Goal: Task Accomplishment & Management: Complete application form

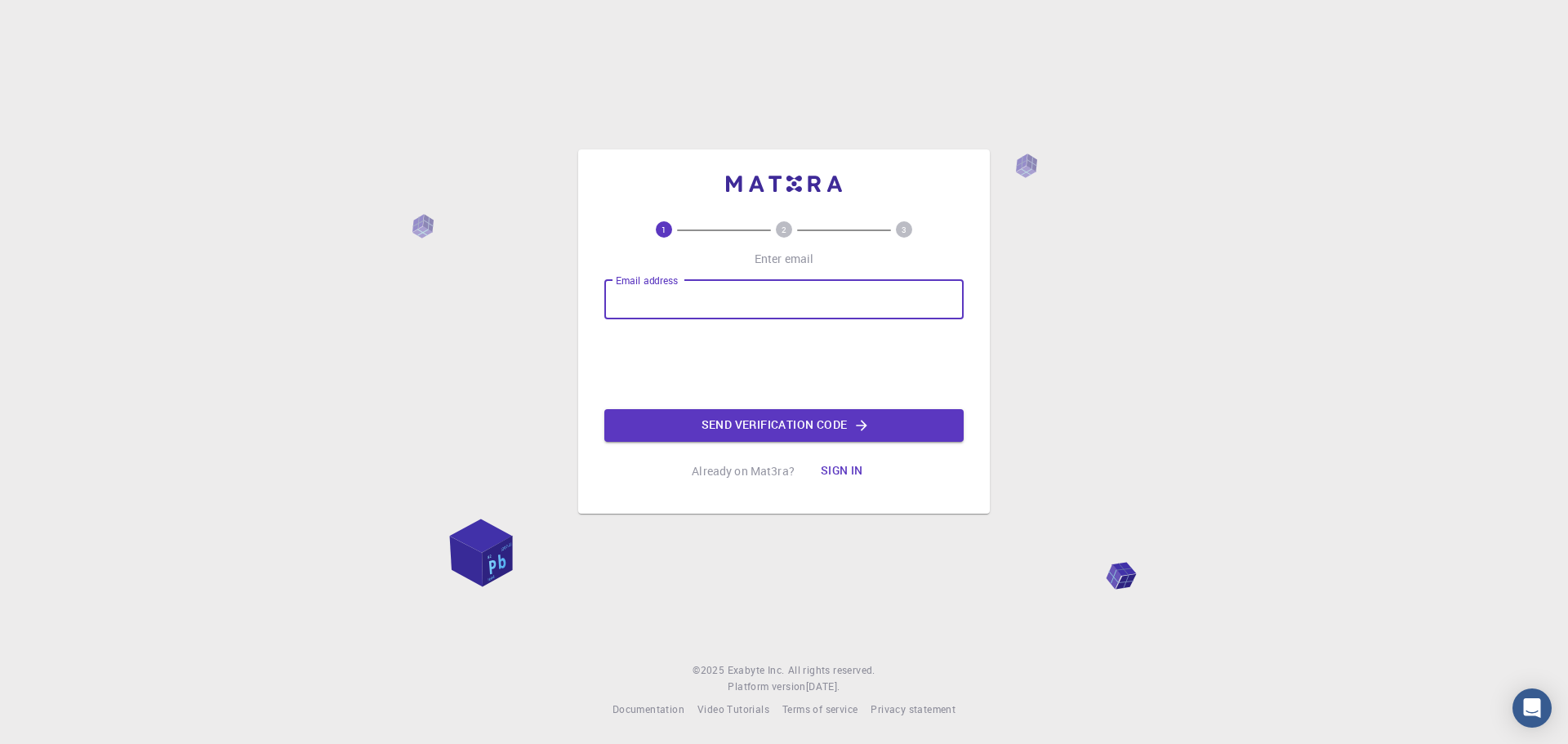
click at [793, 295] on input "Email address" at bounding box center [784, 299] width 360 height 39
click at [600, 285] on div "1 2 3 Enter email Email address Email address Send verification code Already on…" at bounding box center [784, 332] width 411 height 364
click at [714, 301] on input "Email address" at bounding box center [784, 299] width 360 height 39
type input "[EMAIL_ADDRESS][DOMAIN_NAME]"
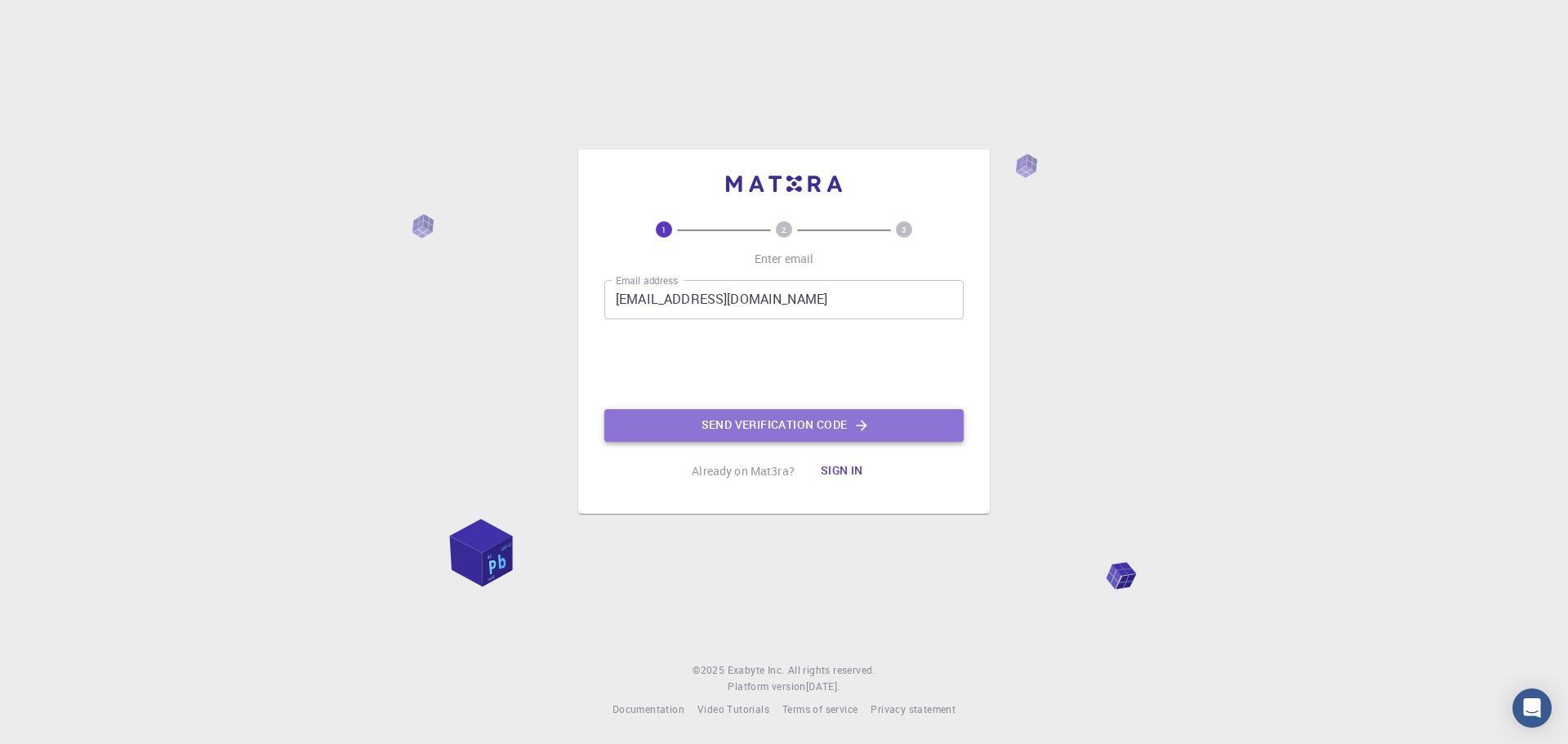
click at [774, 427] on button "Send verification code" at bounding box center [784, 426] width 360 height 33
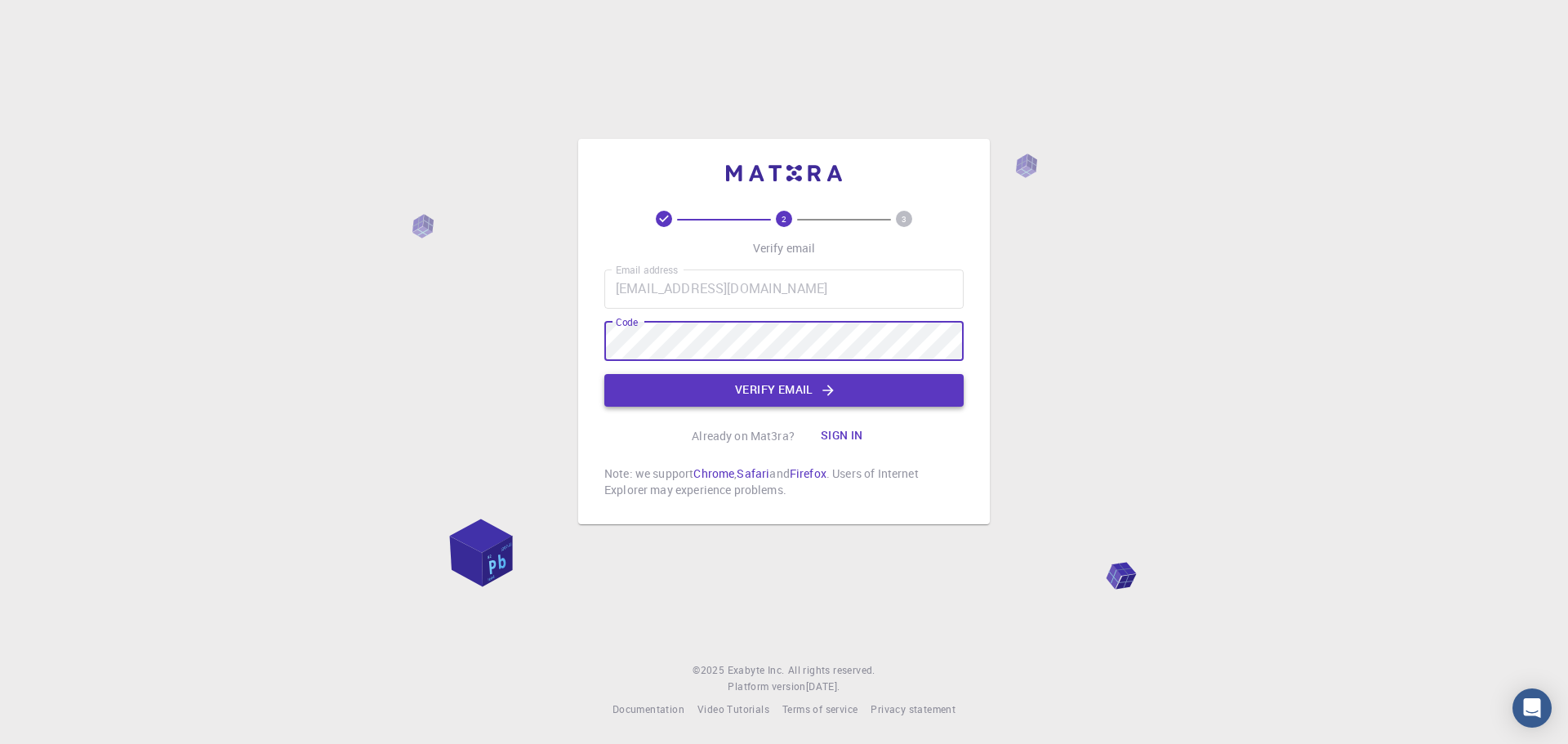
click at [633, 391] on button "Verify email" at bounding box center [784, 391] width 360 height 33
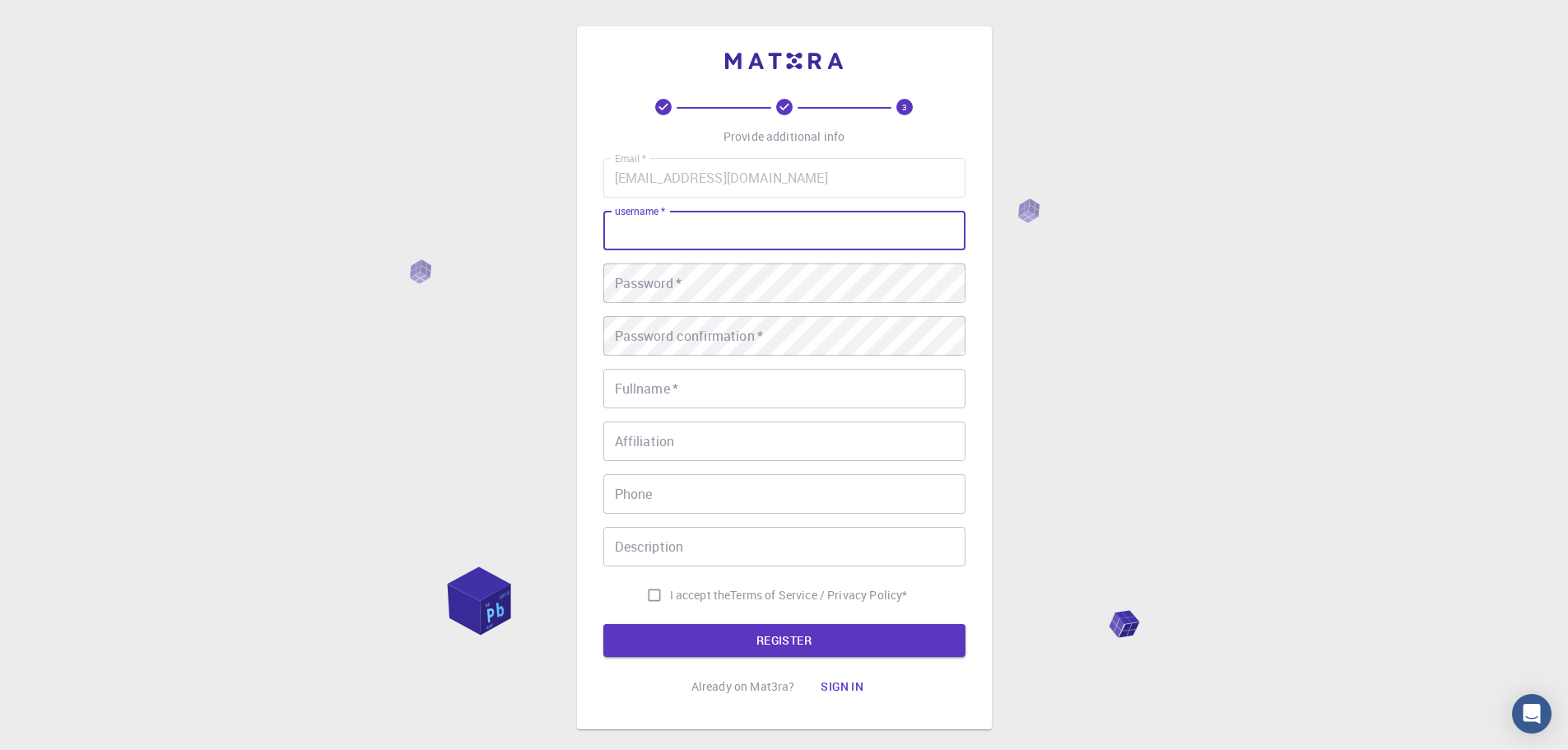
click at [807, 218] on input "username   *" at bounding box center [784, 230] width 363 height 39
type input "palogi"
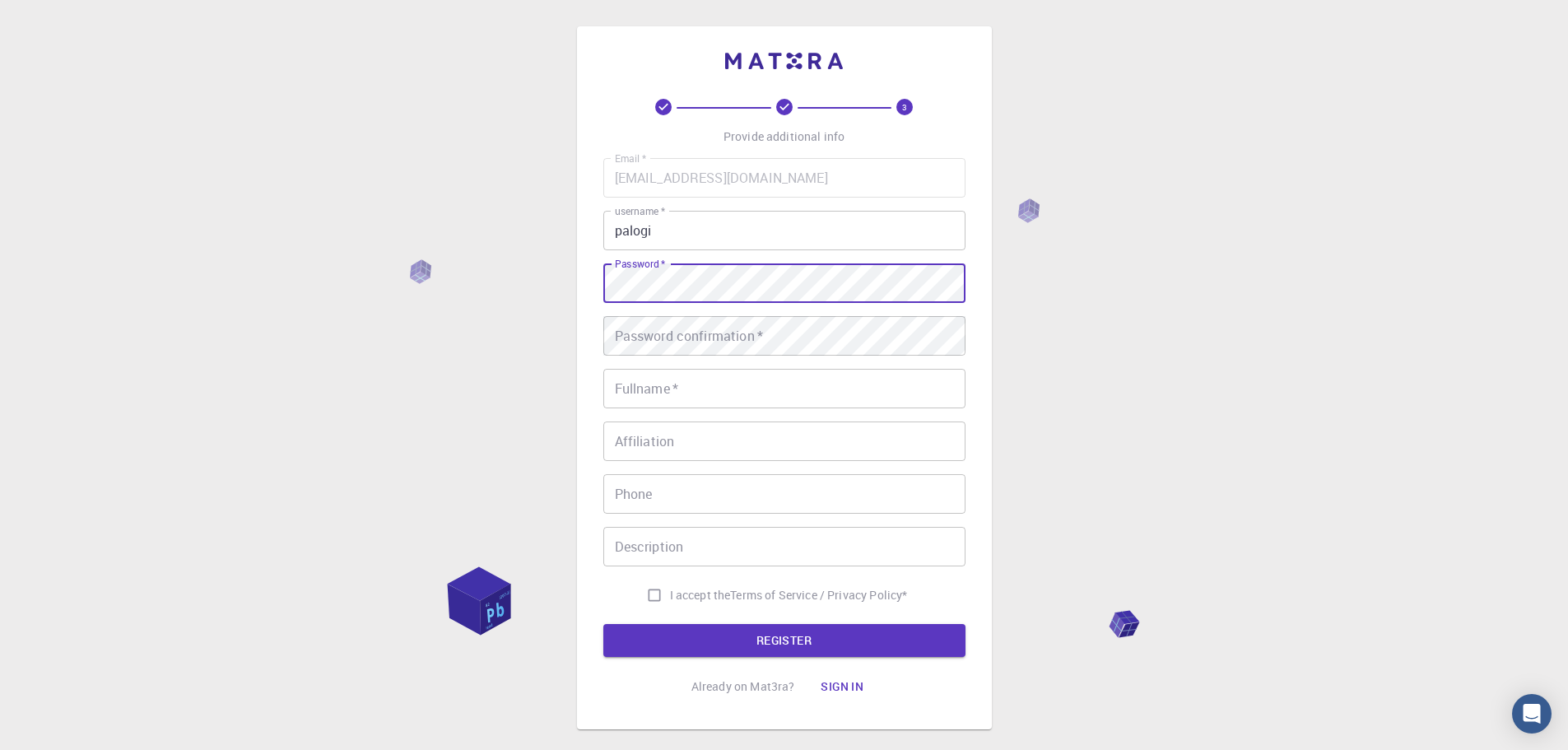
click at [641, 331] on div "Password confirmation   * Password confirmation   *" at bounding box center [784, 335] width 363 height 39
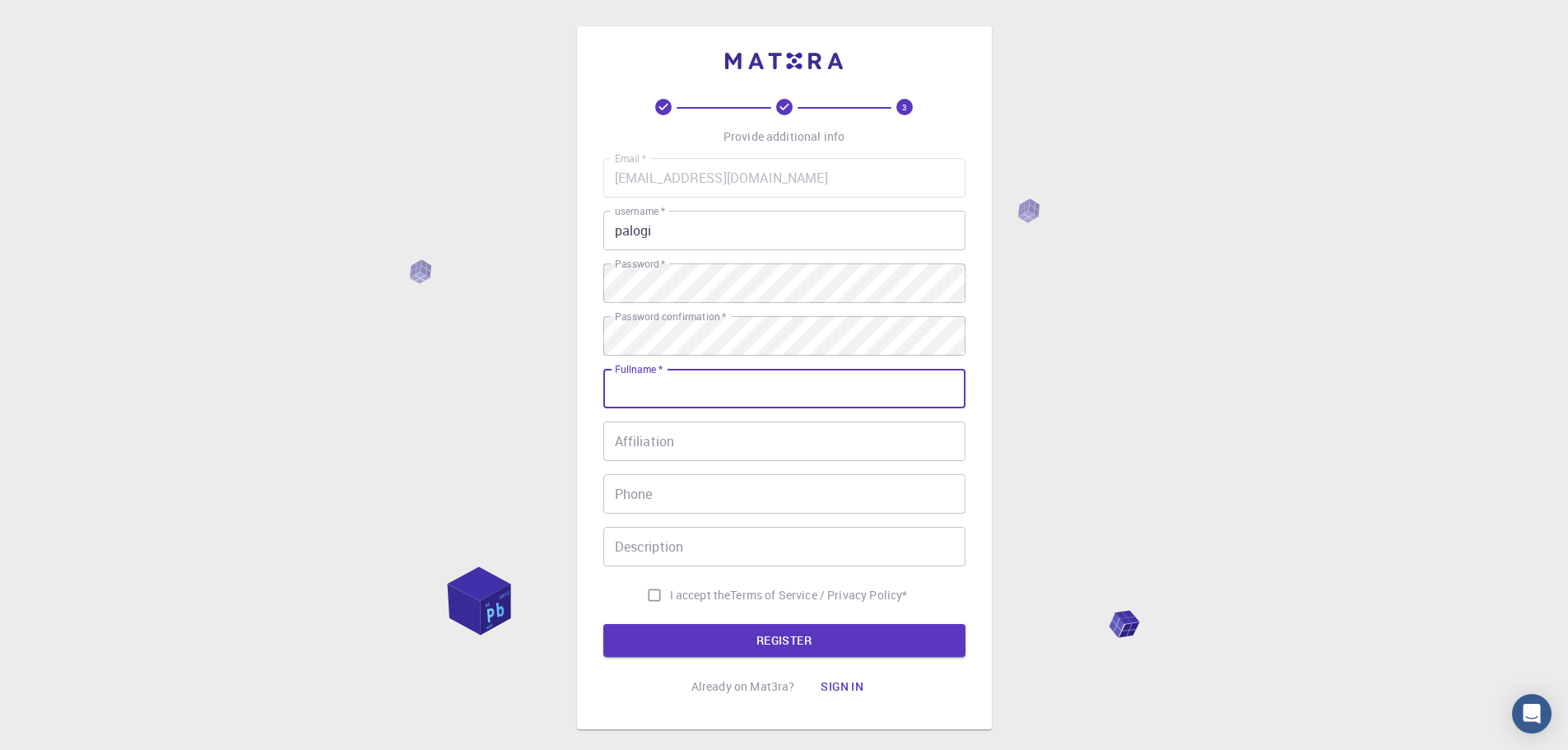
click at [638, 385] on input "Fullname   *" at bounding box center [784, 388] width 363 height 39
type input "[PERSON_NAME]"
type input "08919166766"
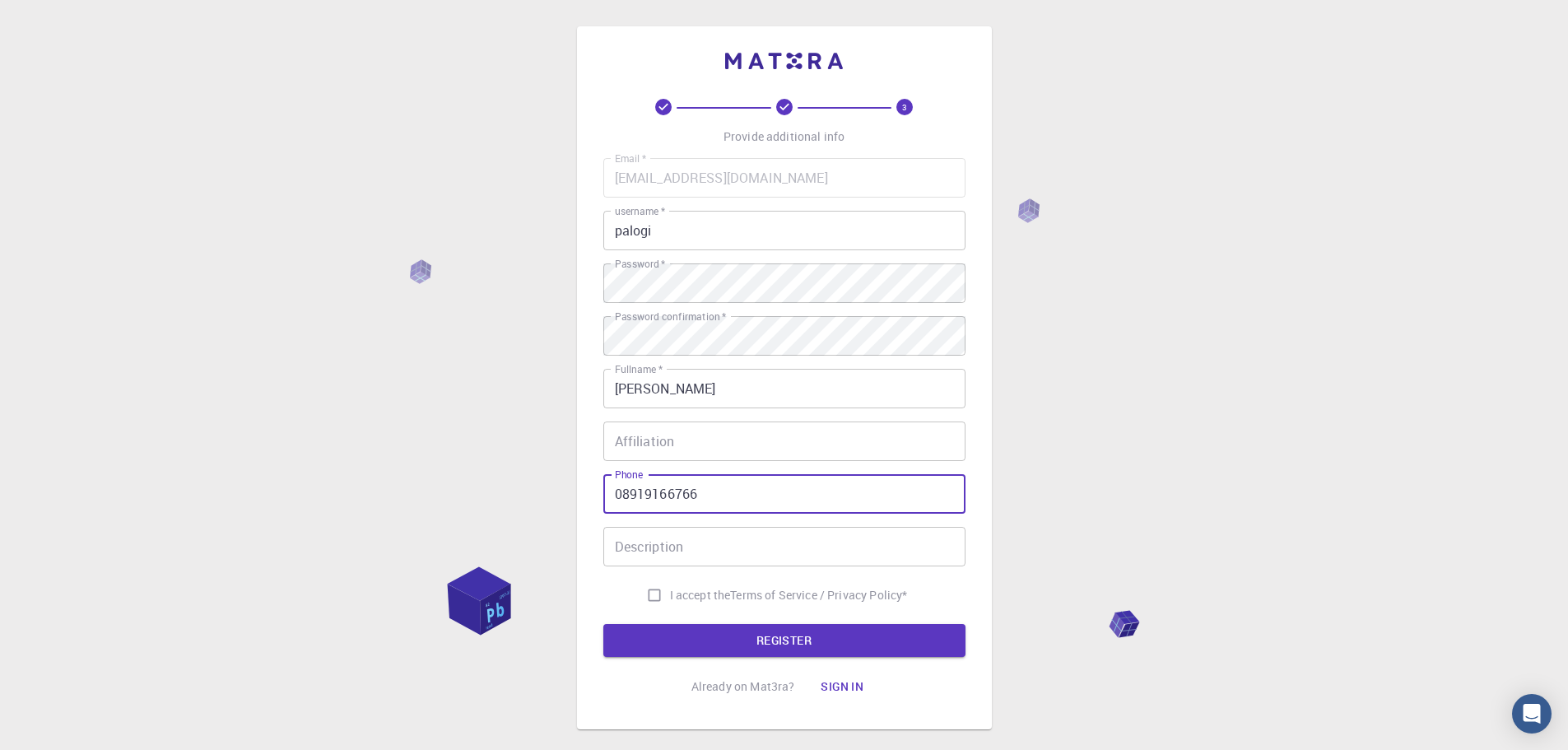
drag, startPoint x: 714, startPoint y: 490, endPoint x: 598, endPoint y: 494, distance: 116.1
click at [598, 494] on div "3 Provide additional info Email   * [EMAIL_ADDRESS][DOMAIN_NAME] Email   * user…" at bounding box center [784, 378] width 415 height 703
click at [579, 523] on div "3 Provide additional info Email   * [EMAIL_ADDRESS][DOMAIN_NAME] Email   * user…" at bounding box center [784, 378] width 415 height 703
click at [656, 598] on input "I accept the Terms of Service / Privacy Policy *" at bounding box center [654, 596] width 31 height 31
checkbox input "true"
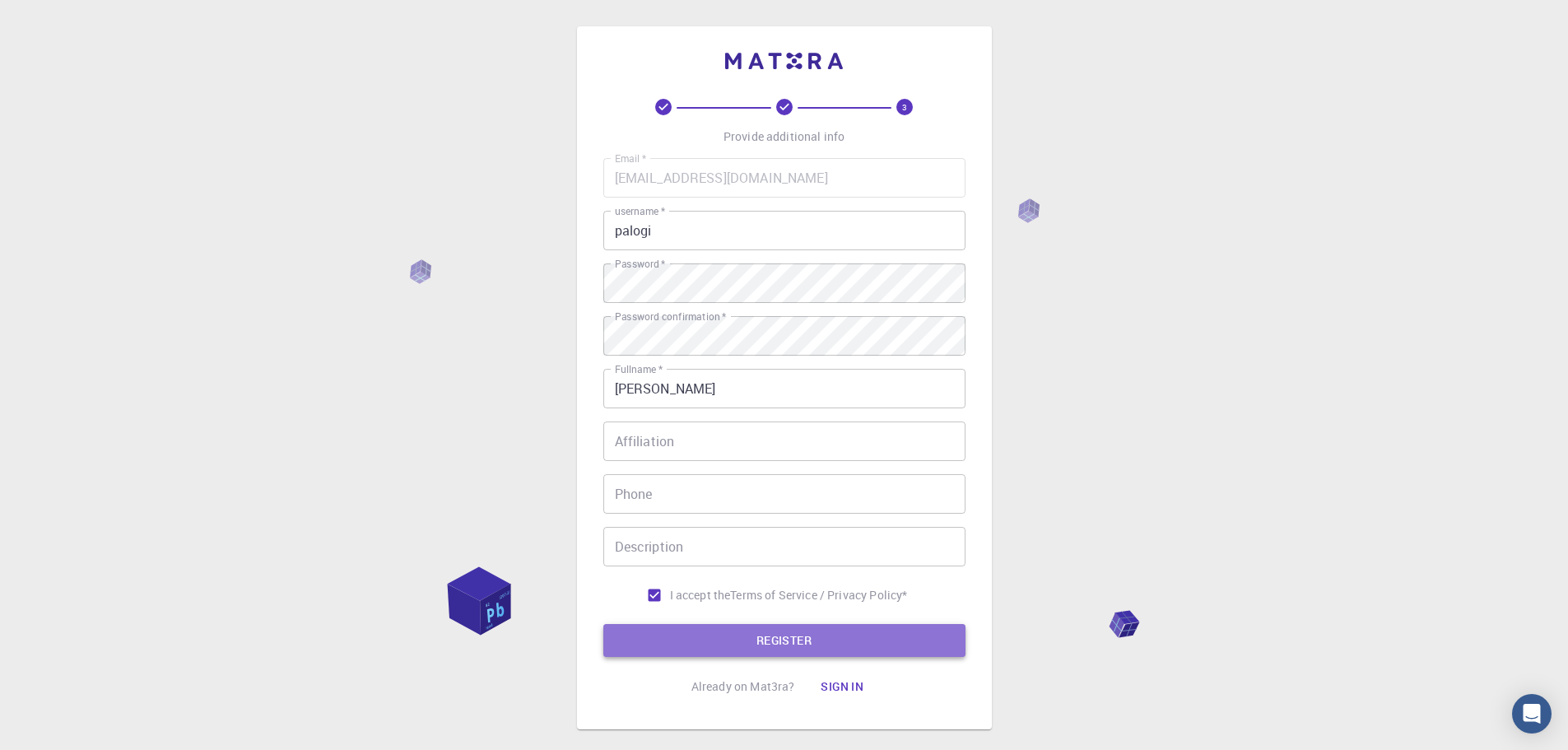
click at [761, 637] on button "REGISTER" at bounding box center [784, 640] width 363 height 33
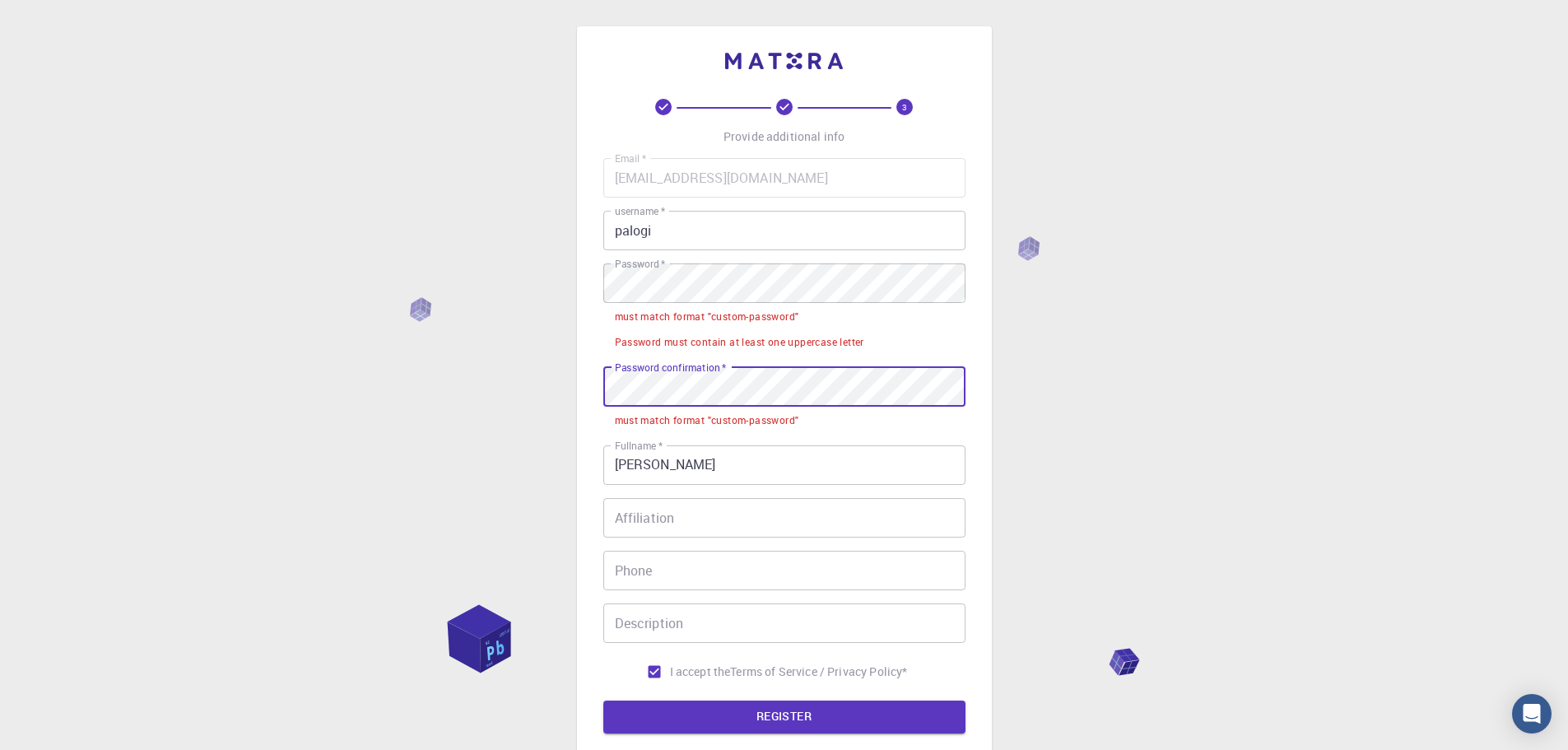
click at [1037, 395] on div "3 Provide additional info Email   * [EMAIL_ADDRESS][DOMAIN_NAME] Email   * user…" at bounding box center [784, 457] width 1568 height 914
click at [499, 395] on div "3 Provide additional info Email   * [EMAIL_ADDRESS][DOMAIN_NAME] Email   * user…" at bounding box center [784, 457] width 1568 height 914
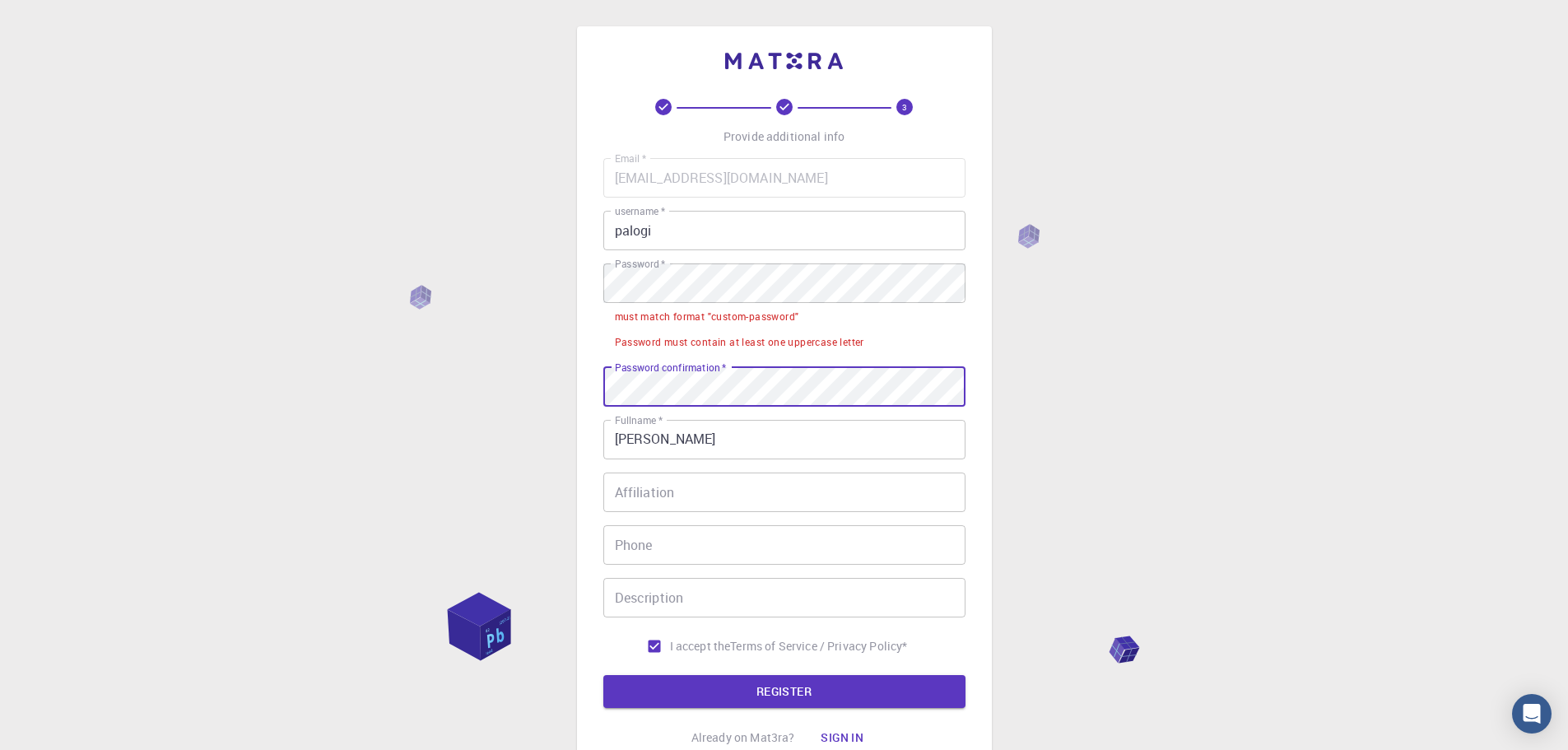
click at [1140, 471] on div "3 Provide additional info Email   * [EMAIL_ADDRESS][DOMAIN_NAME] Email   * user…" at bounding box center [784, 445] width 1568 height 890
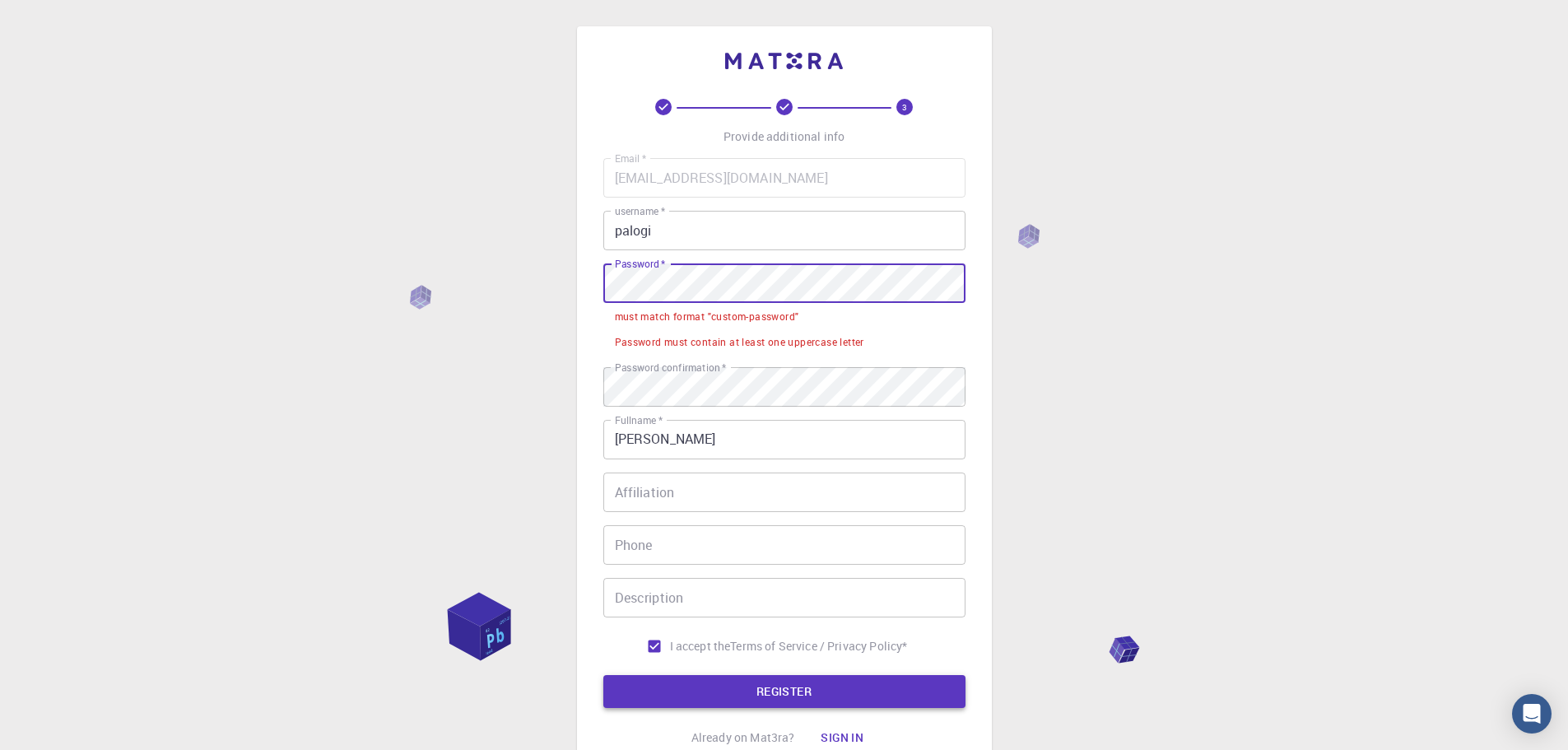
click at [773, 689] on button "REGISTER" at bounding box center [784, 692] width 363 height 33
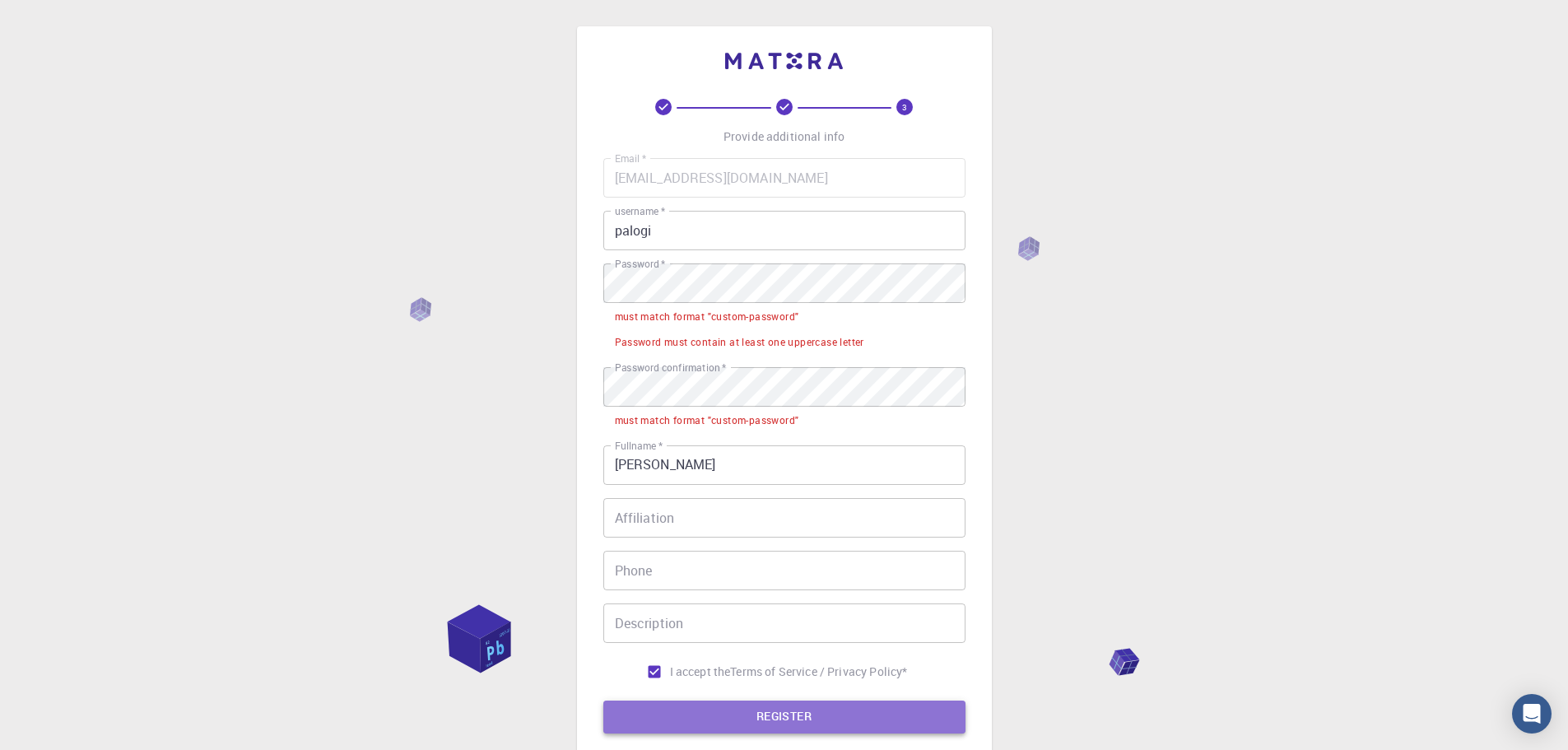
click at [773, 707] on button "REGISTER" at bounding box center [784, 717] width 363 height 33
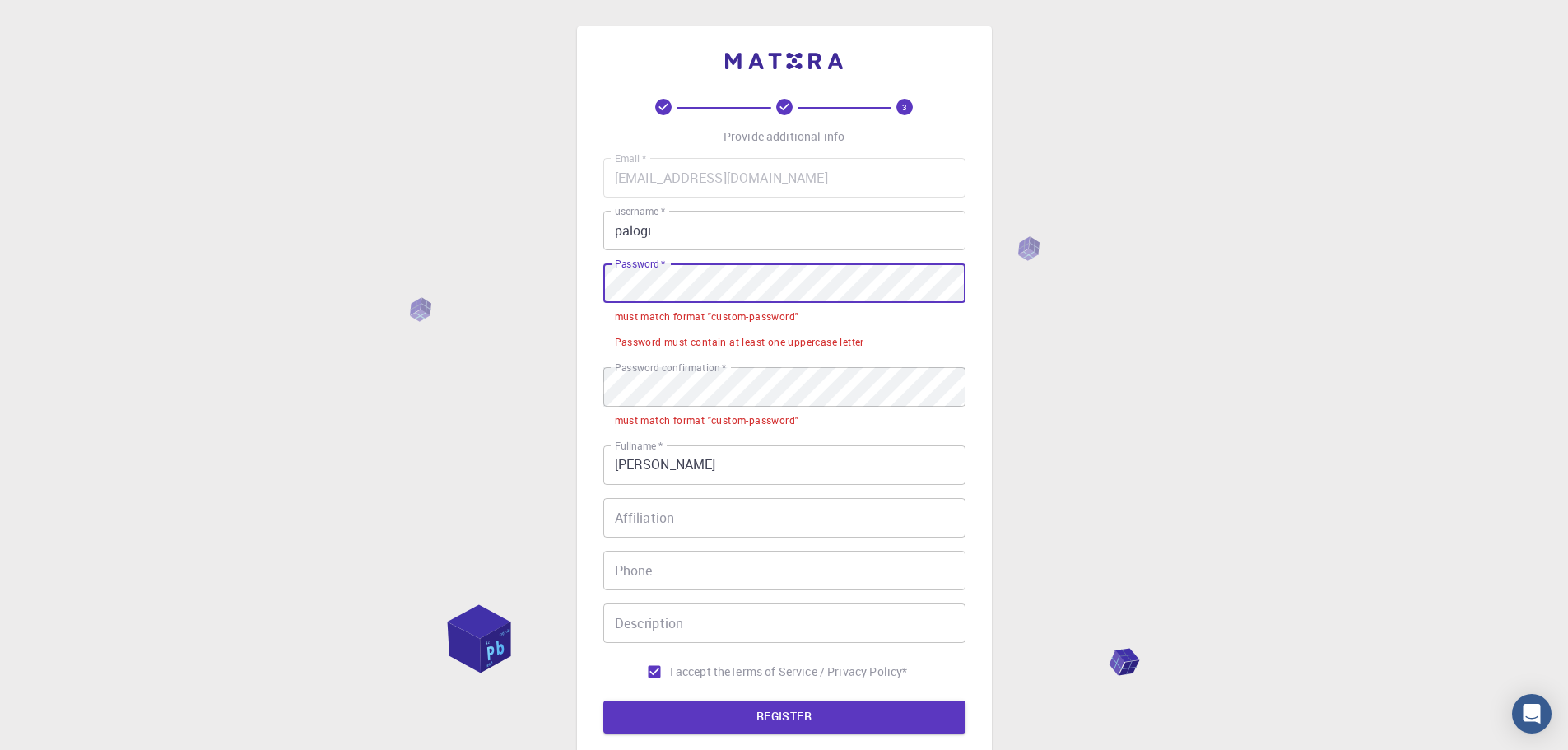
click at [474, 279] on div "3 Provide additional info Email   * [EMAIL_ADDRESS][DOMAIN_NAME] Email   * user…" at bounding box center [784, 457] width 1568 height 914
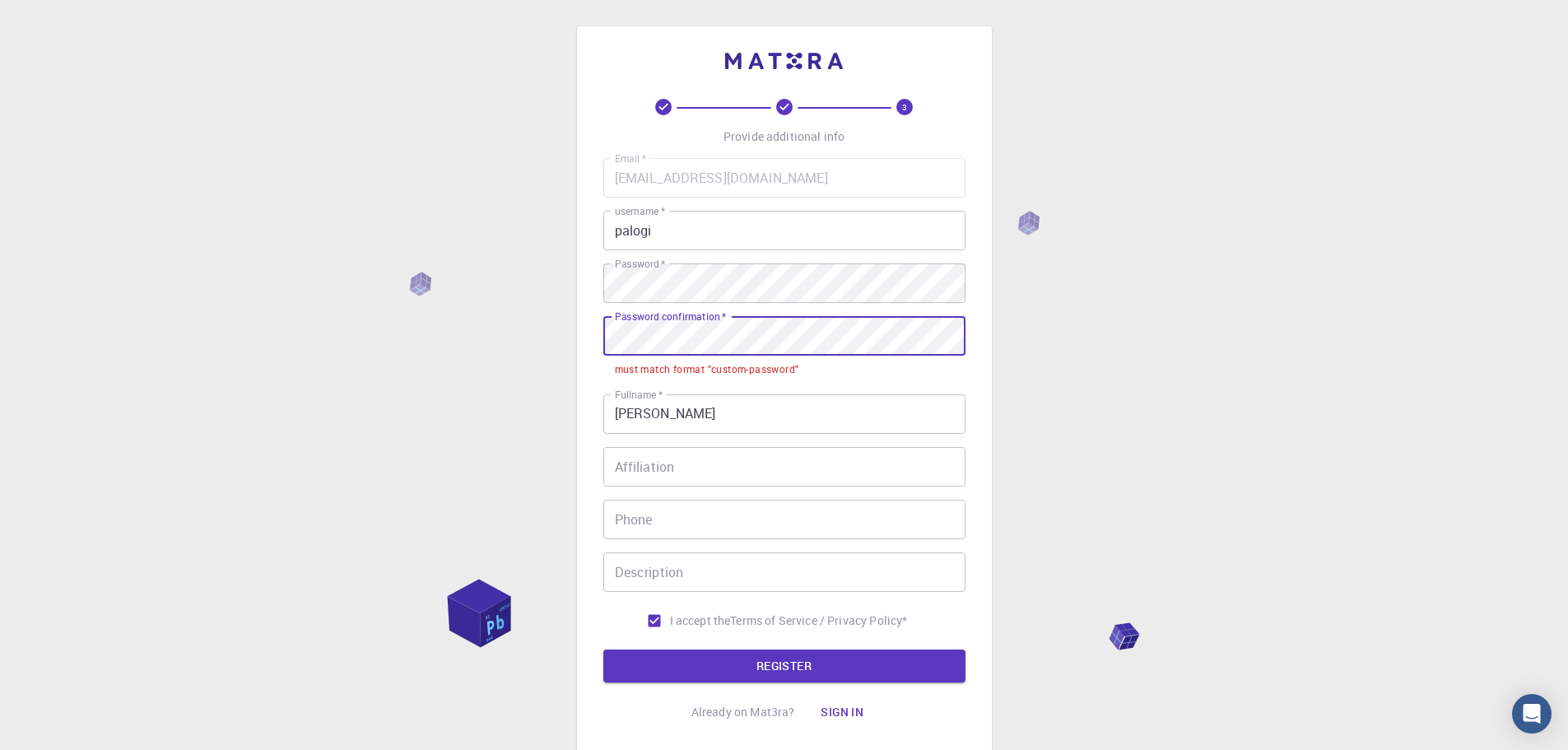
click at [559, 330] on div "3 Provide additional info Email   * [EMAIL_ADDRESS][DOMAIN_NAME] Email   * user…" at bounding box center [784, 432] width 1568 height 864
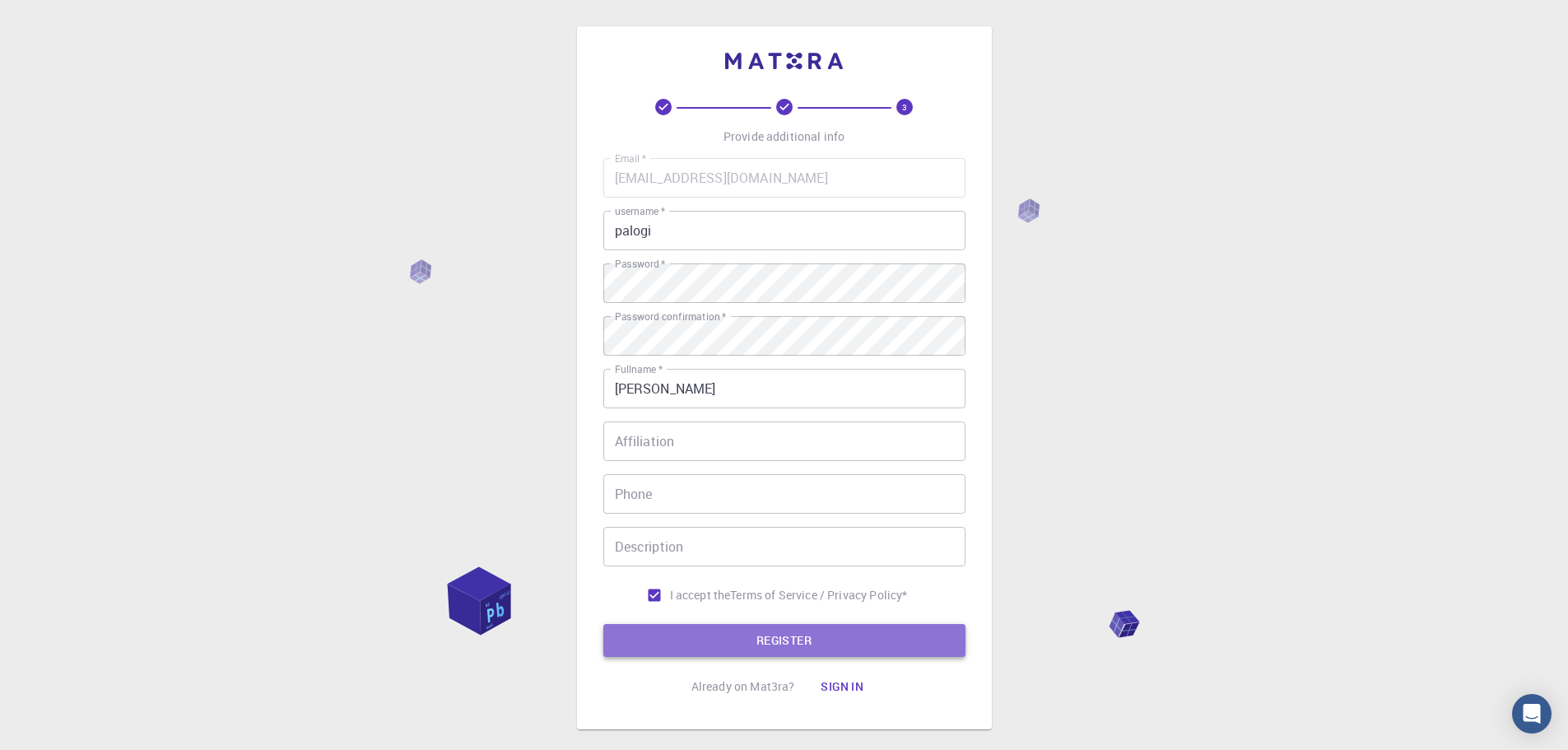
click at [733, 653] on button "REGISTER" at bounding box center [784, 640] width 363 height 33
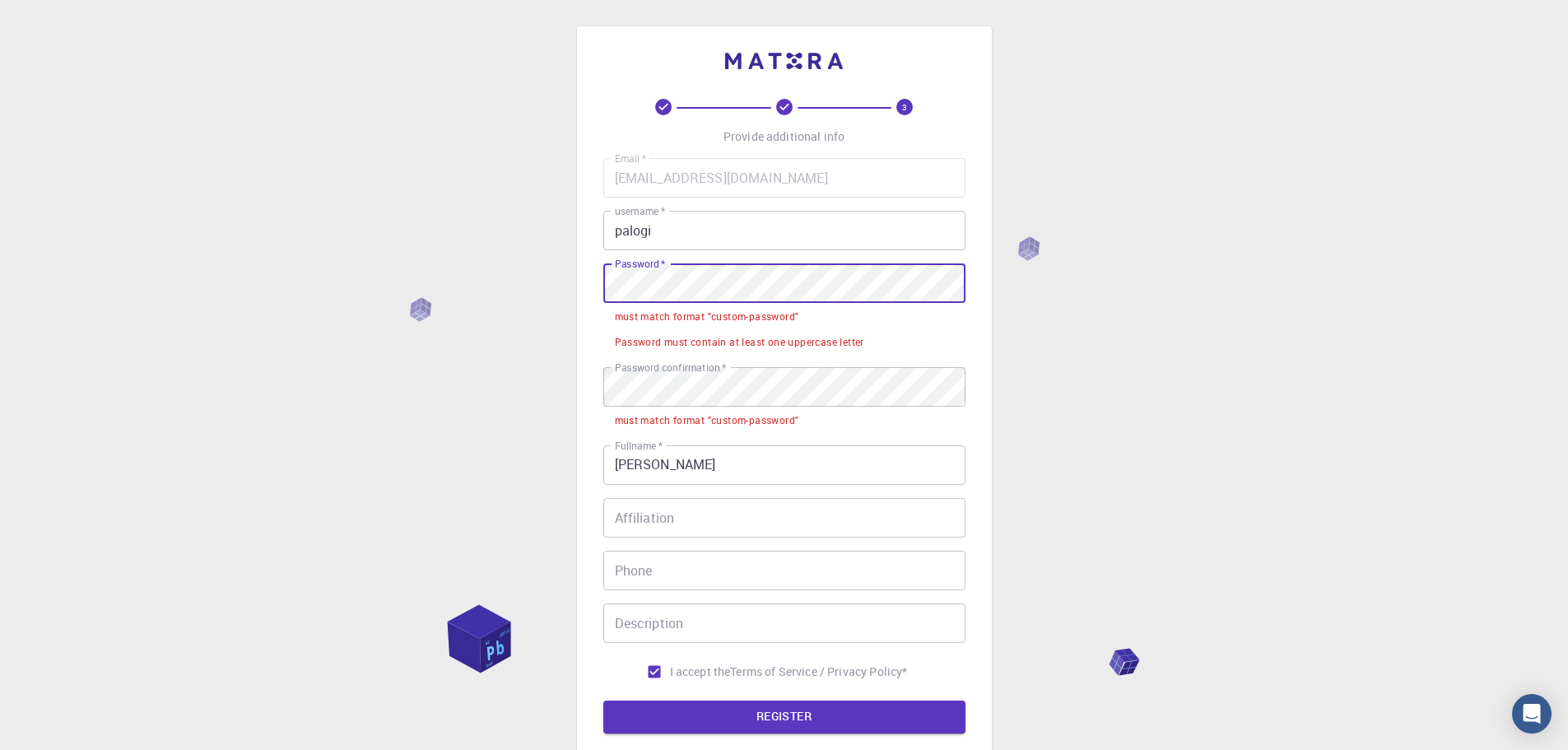
click at [479, 281] on div "3 Provide additional info Email   * [EMAIL_ADDRESS][DOMAIN_NAME] Email   * user…" at bounding box center [784, 457] width 1568 height 914
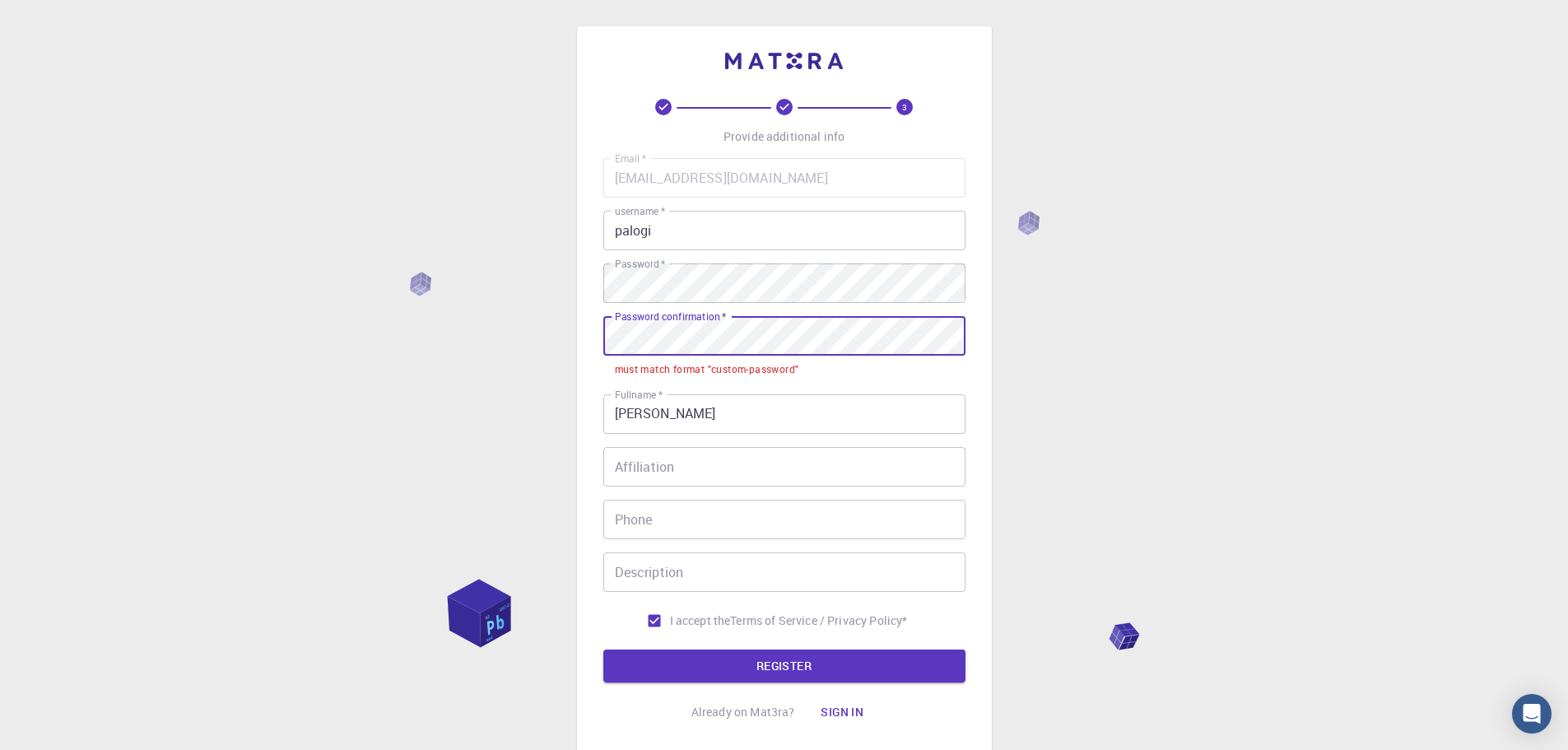
click at [539, 331] on div "3 Provide additional info Email   * [EMAIL_ADDRESS][DOMAIN_NAME] Email   * user…" at bounding box center [784, 432] width 1568 height 864
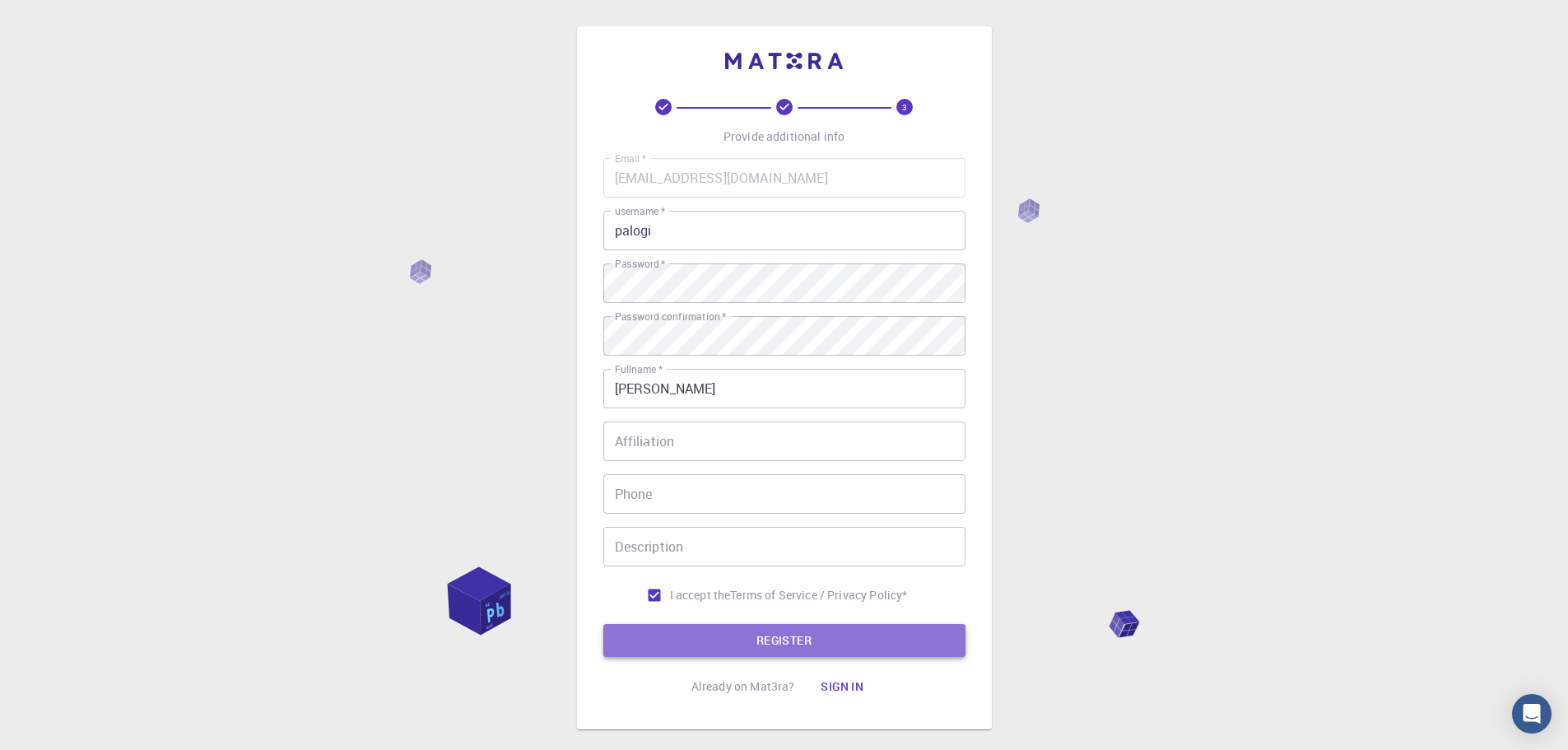
click at [761, 648] on button "REGISTER" at bounding box center [784, 640] width 363 height 33
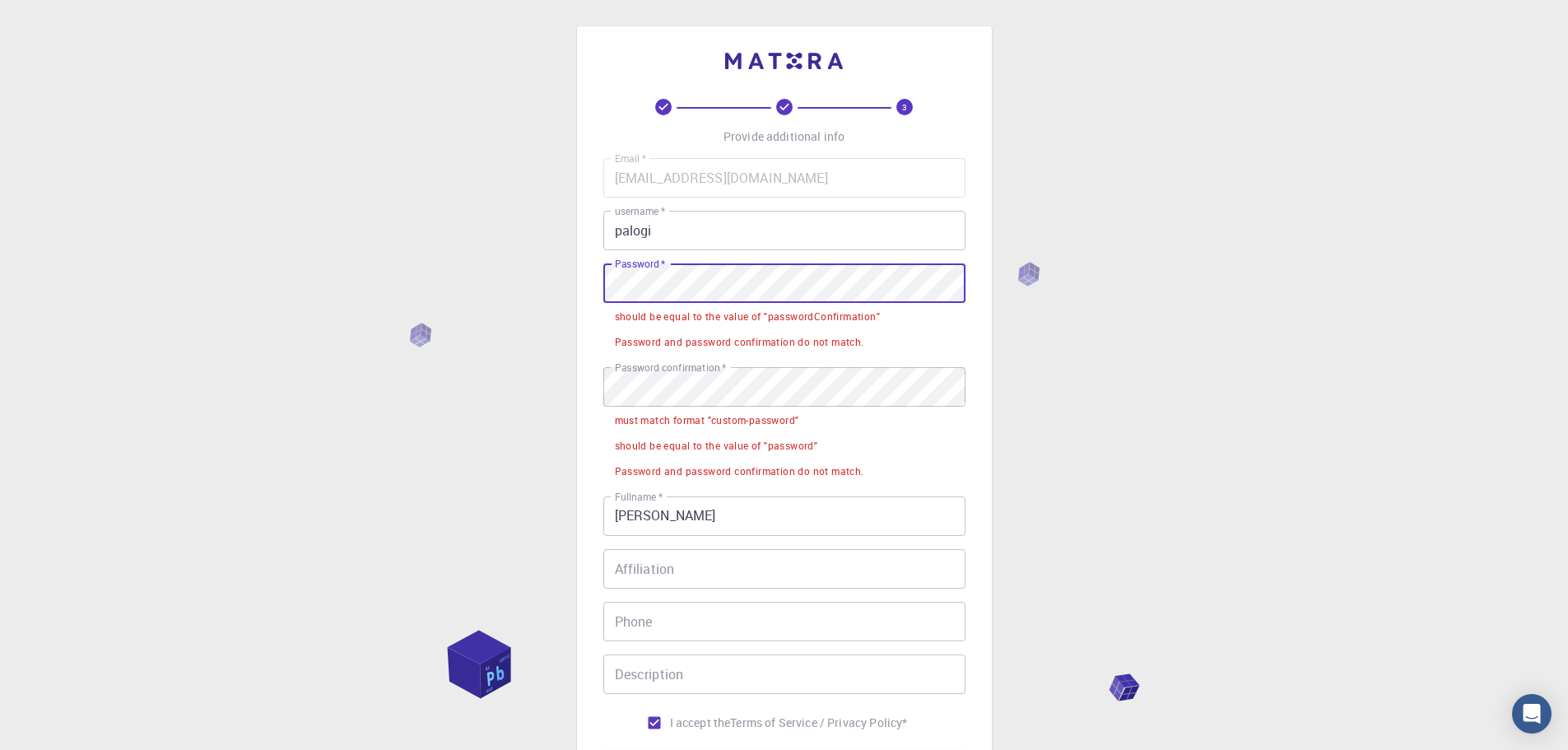
click at [582, 293] on div "3 Provide additional info Email   * [EMAIL_ADDRESS][DOMAIN_NAME] Email   * user…" at bounding box center [784, 442] width 415 height 831
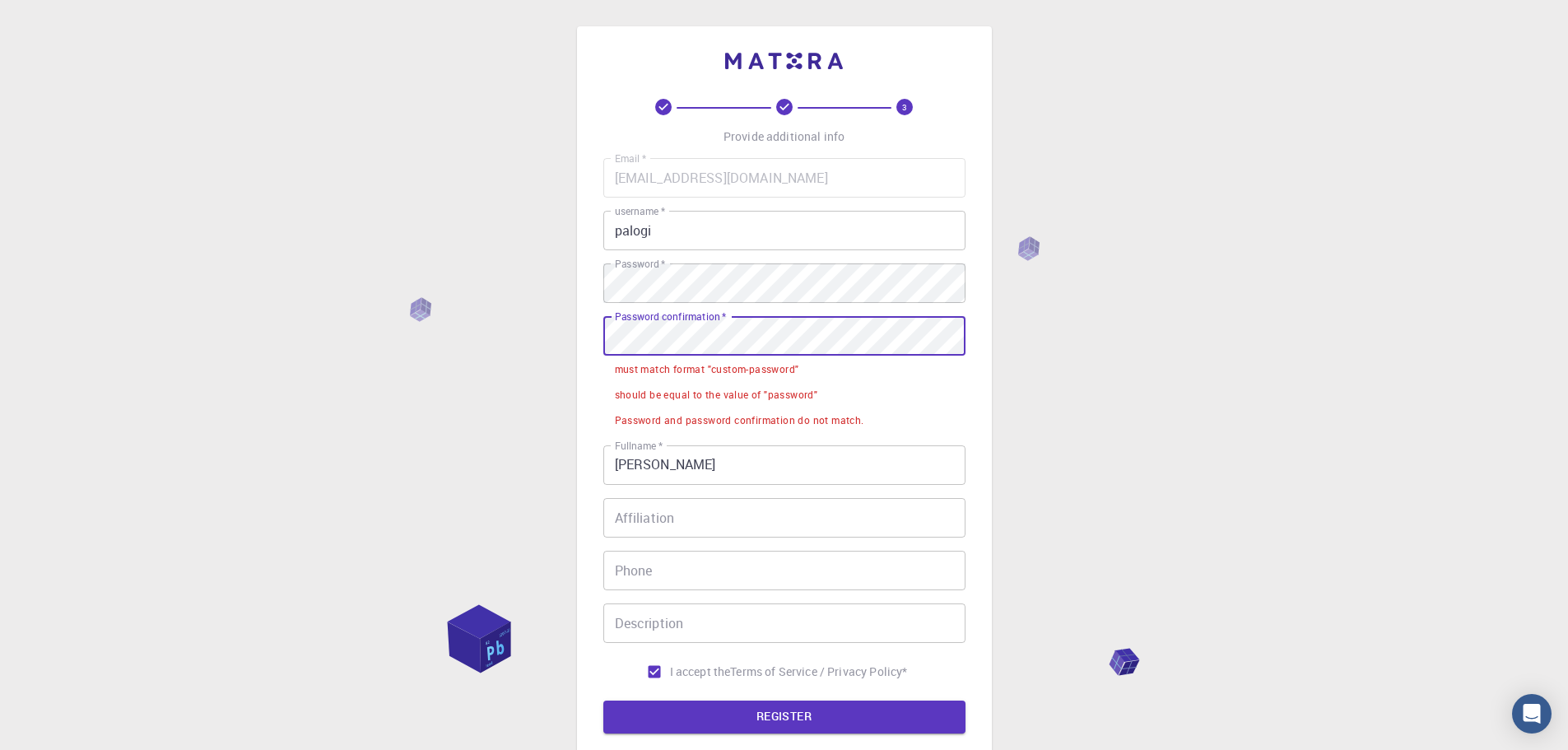
click at [563, 326] on div "3 Provide additional info Email   * [EMAIL_ADDRESS][DOMAIN_NAME] Email   * user…" at bounding box center [784, 457] width 1568 height 914
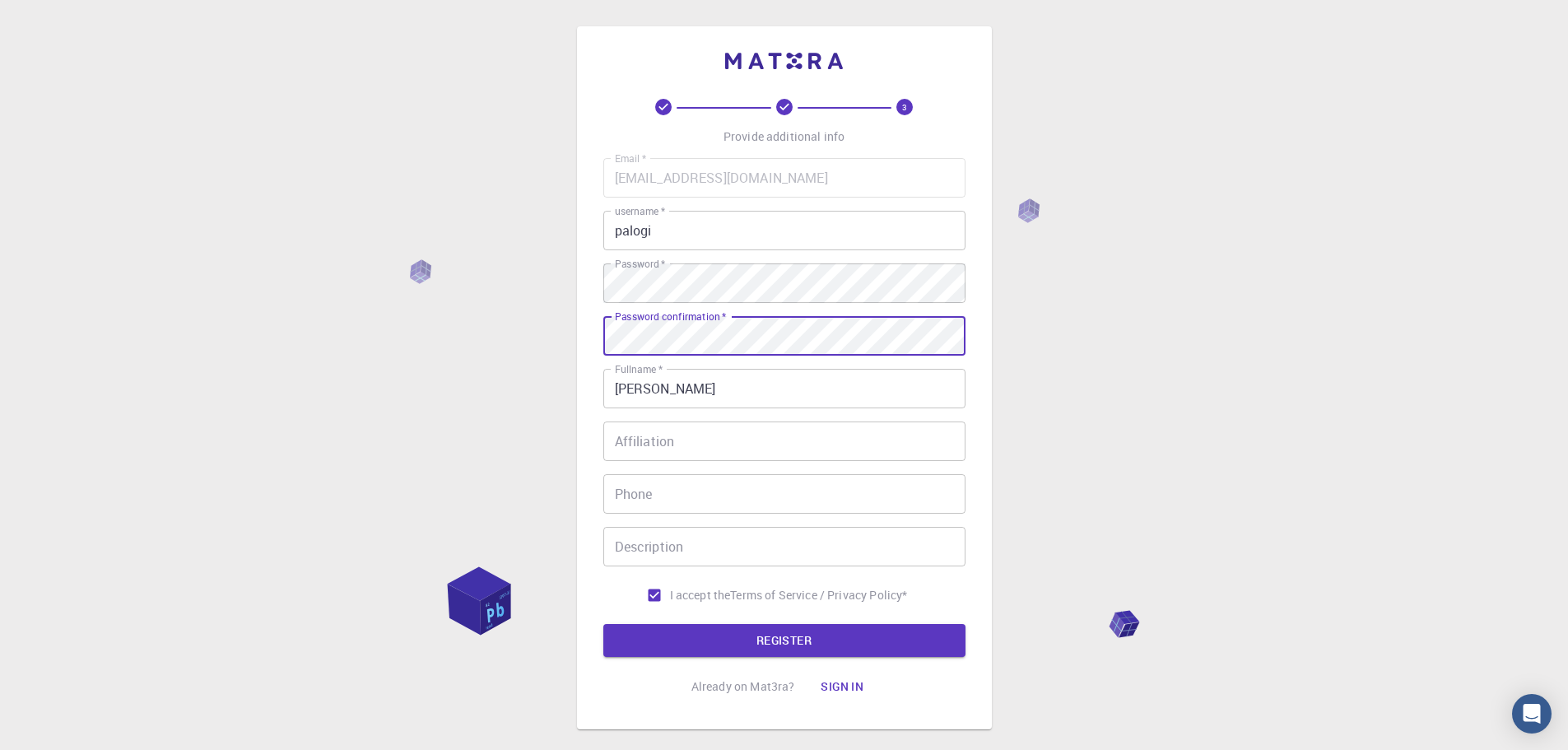
click at [1100, 339] on div "3 Provide additional info Email   * [EMAIL_ADDRESS][DOMAIN_NAME] Email   * user…" at bounding box center [784, 419] width 1568 height 839
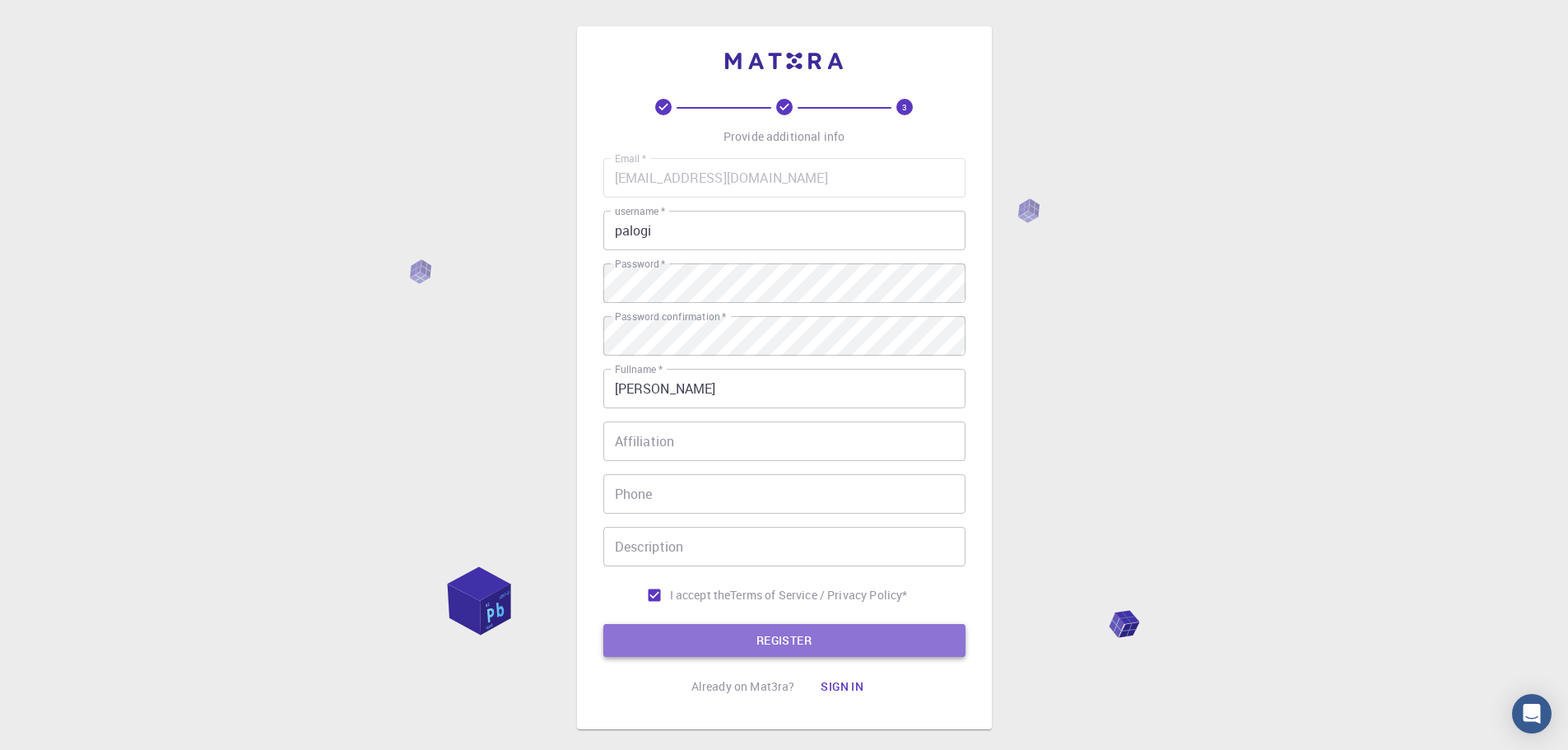
click at [827, 635] on button "REGISTER" at bounding box center [784, 640] width 363 height 33
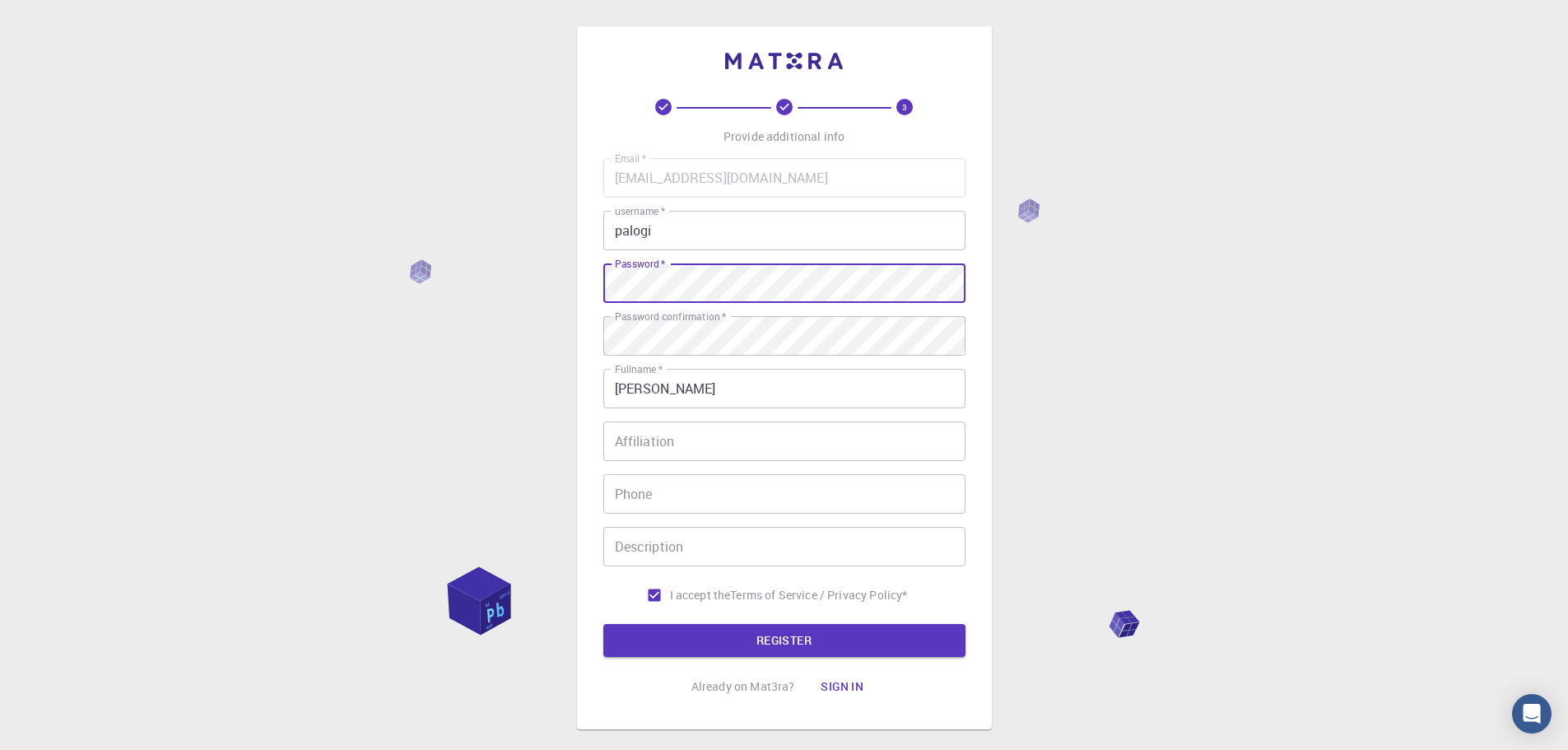
click at [487, 270] on div "3 Provide additional info Email   * [EMAIL_ADDRESS][DOMAIN_NAME] Email   * user…" at bounding box center [784, 419] width 1568 height 839
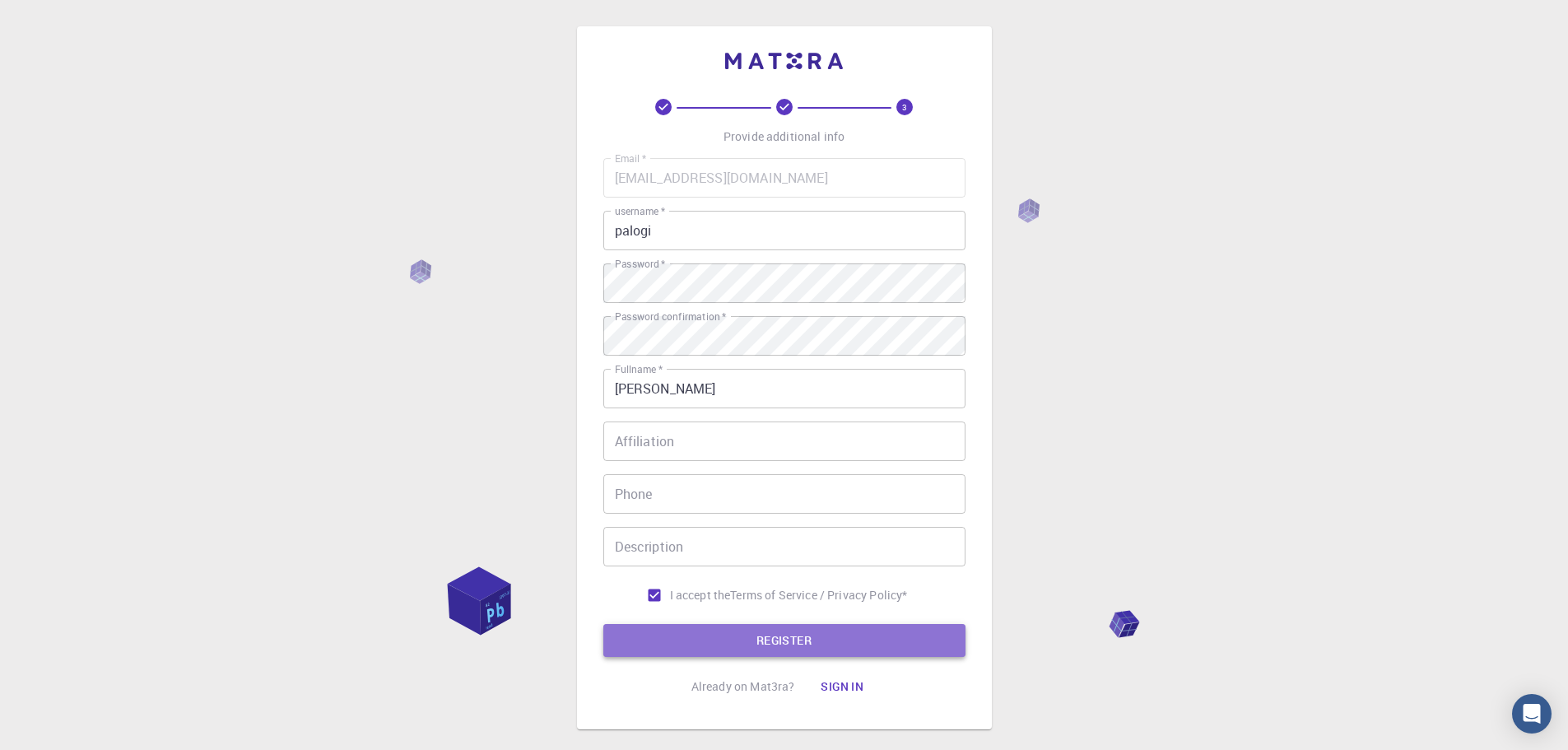
click at [807, 645] on button "REGISTER" at bounding box center [784, 640] width 363 height 33
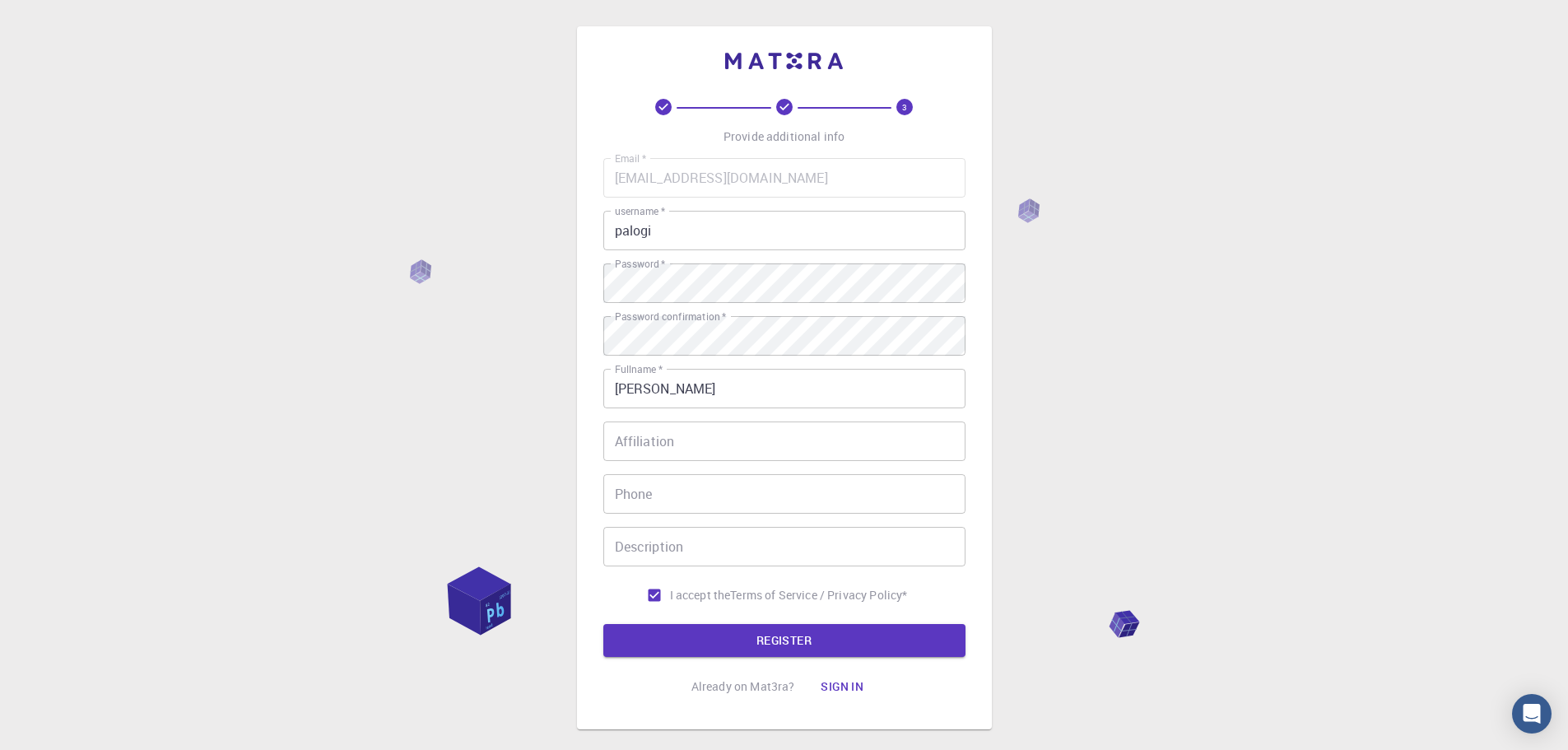
click at [835, 691] on button "Sign in" at bounding box center [842, 687] width 69 height 33
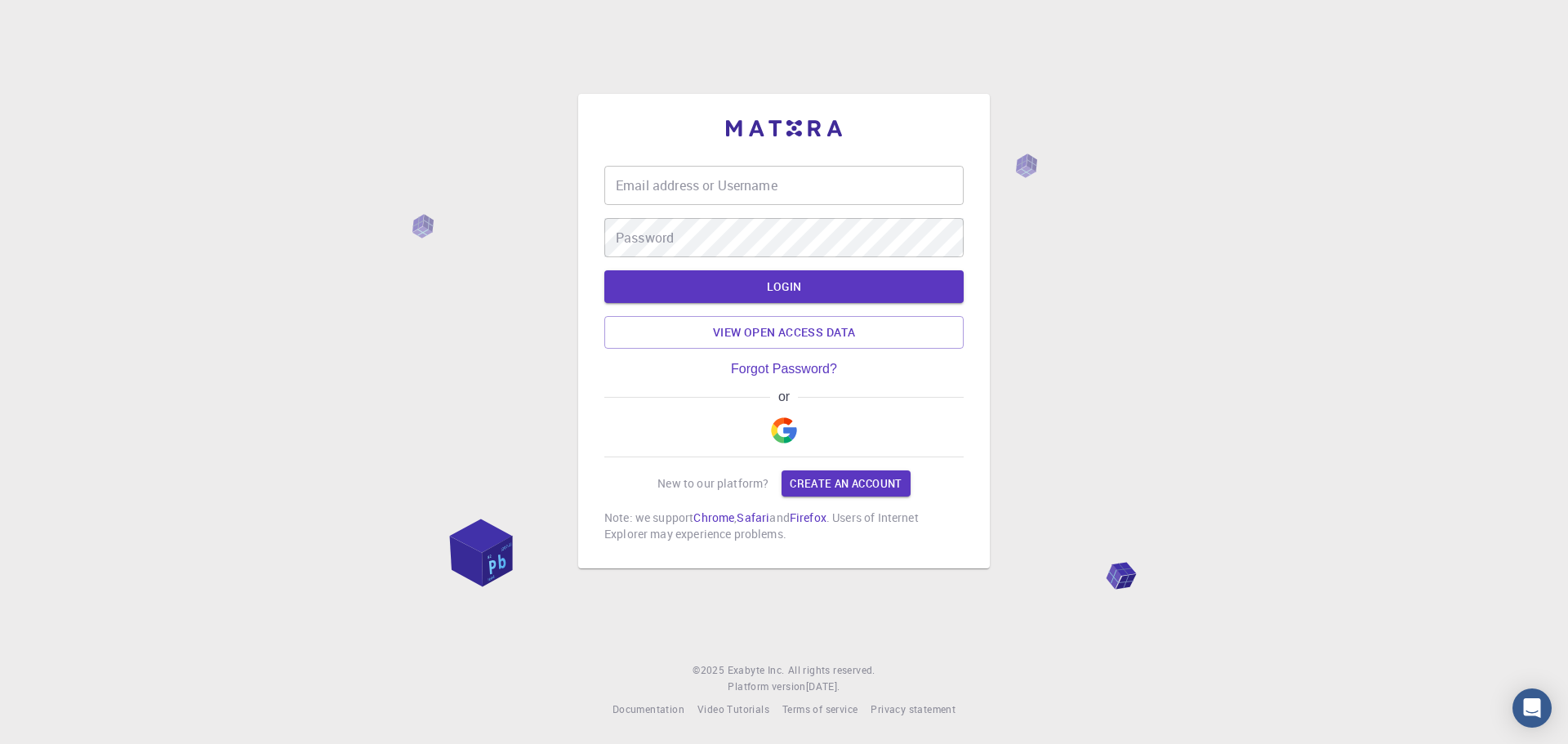
type input "palogi"
click at [795, 293] on button "LOGIN" at bounding box center [784, 286] width 360 height 33
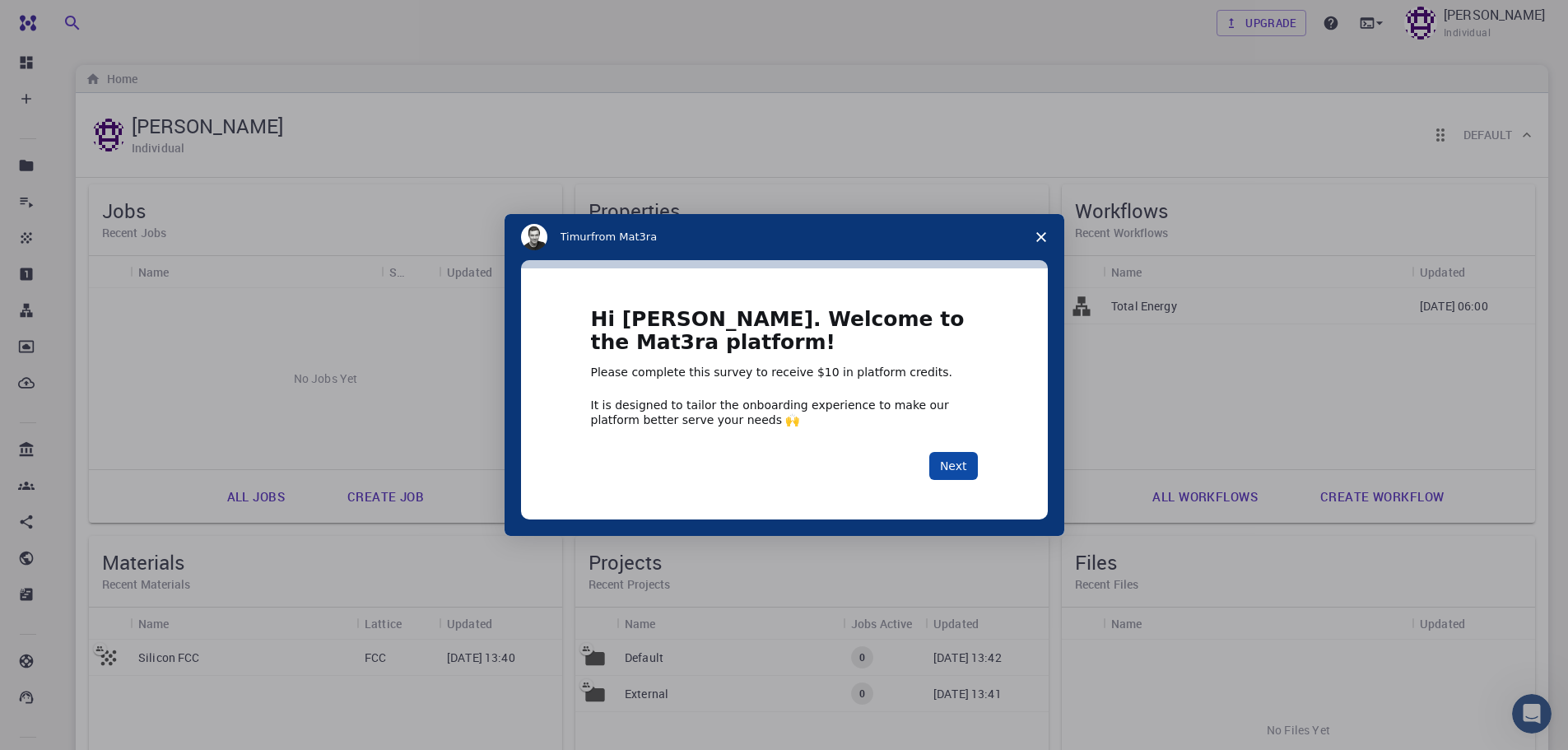
click at [963, 469] on button "Next" at bounding box center [953, 466] width 48 height 28
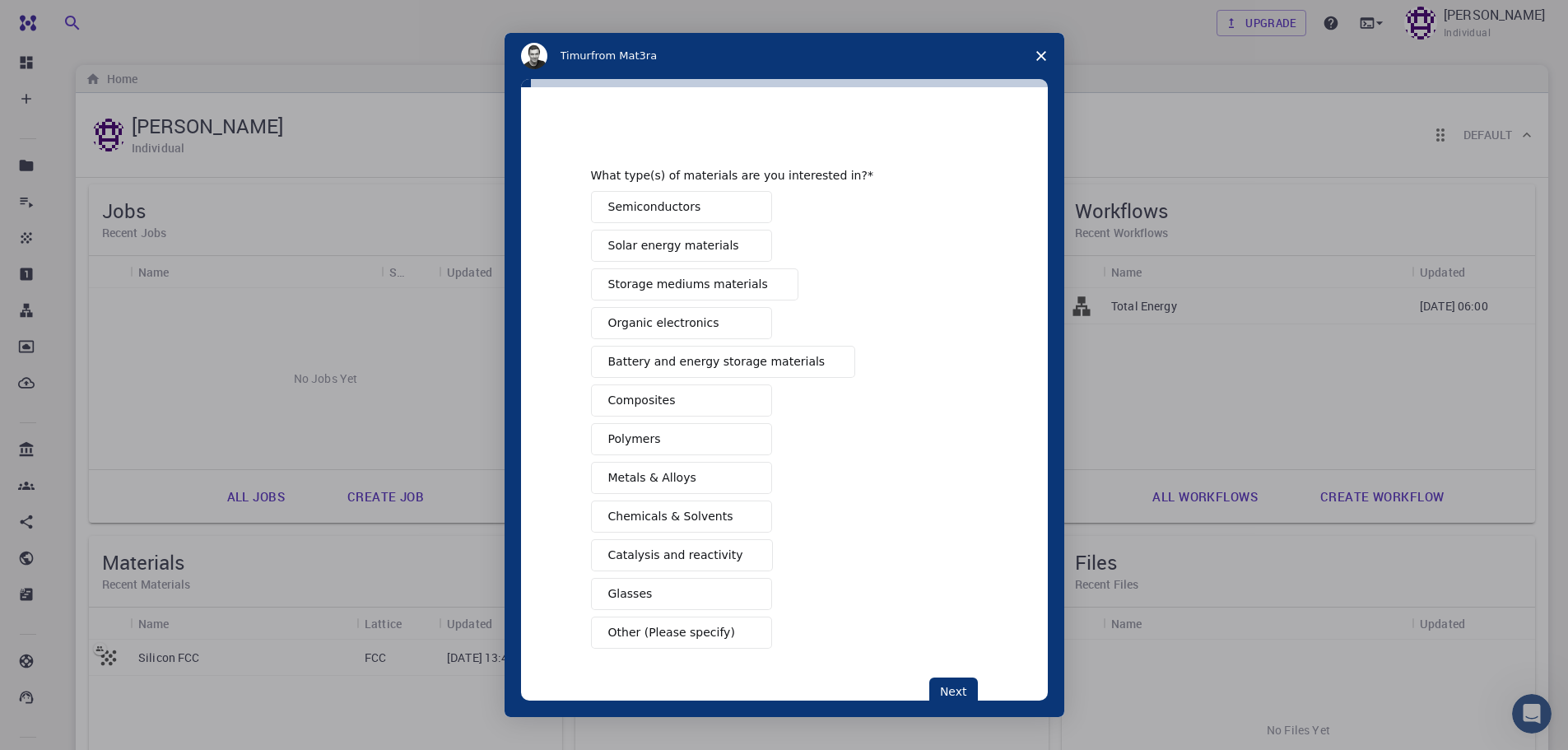
click at [1041, 54] on icon "Close survey" at bounding box center [1041, 56] width 10 height 10
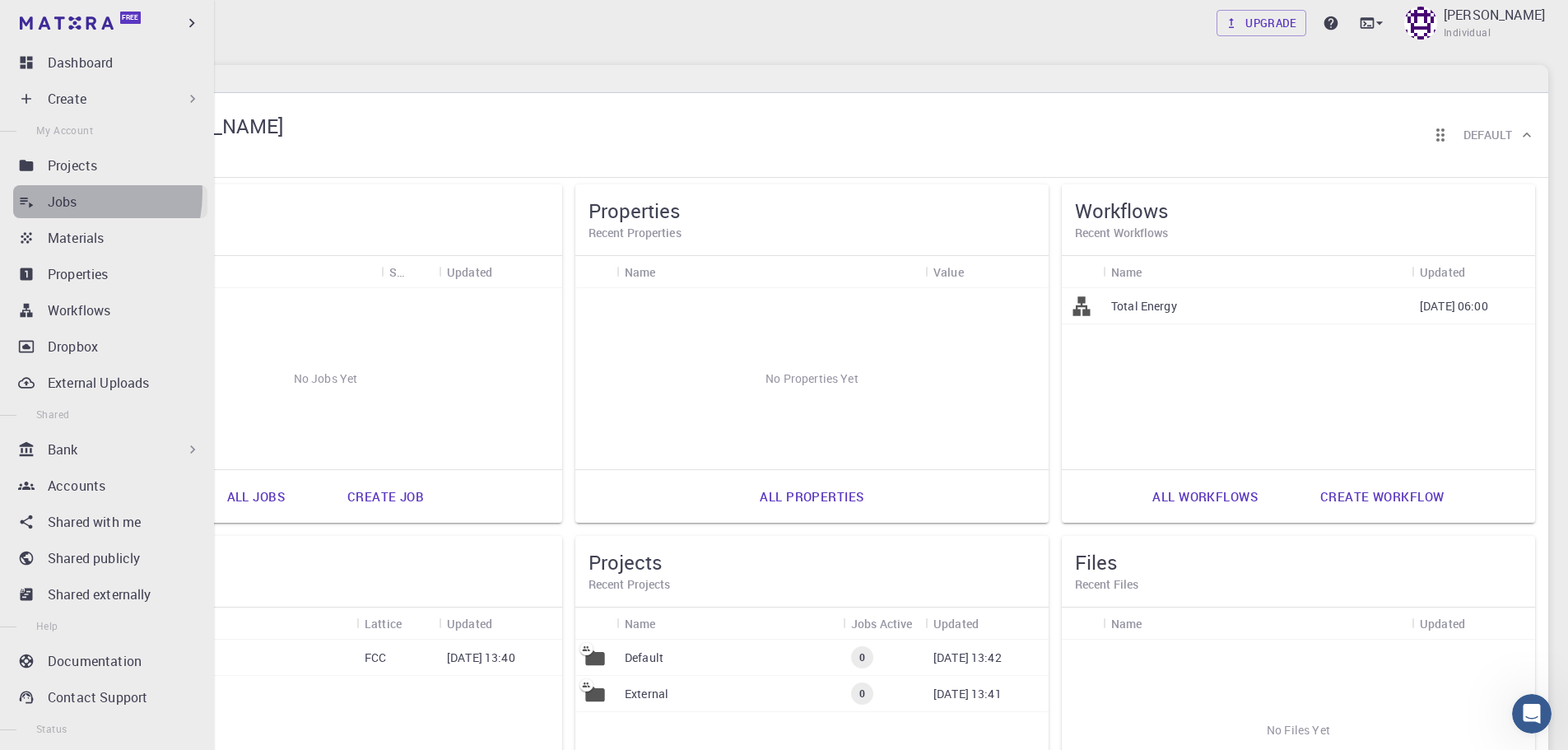
click at [70, 194] on p "Jobs" at bounding box center [62, 202] width 29 height 20
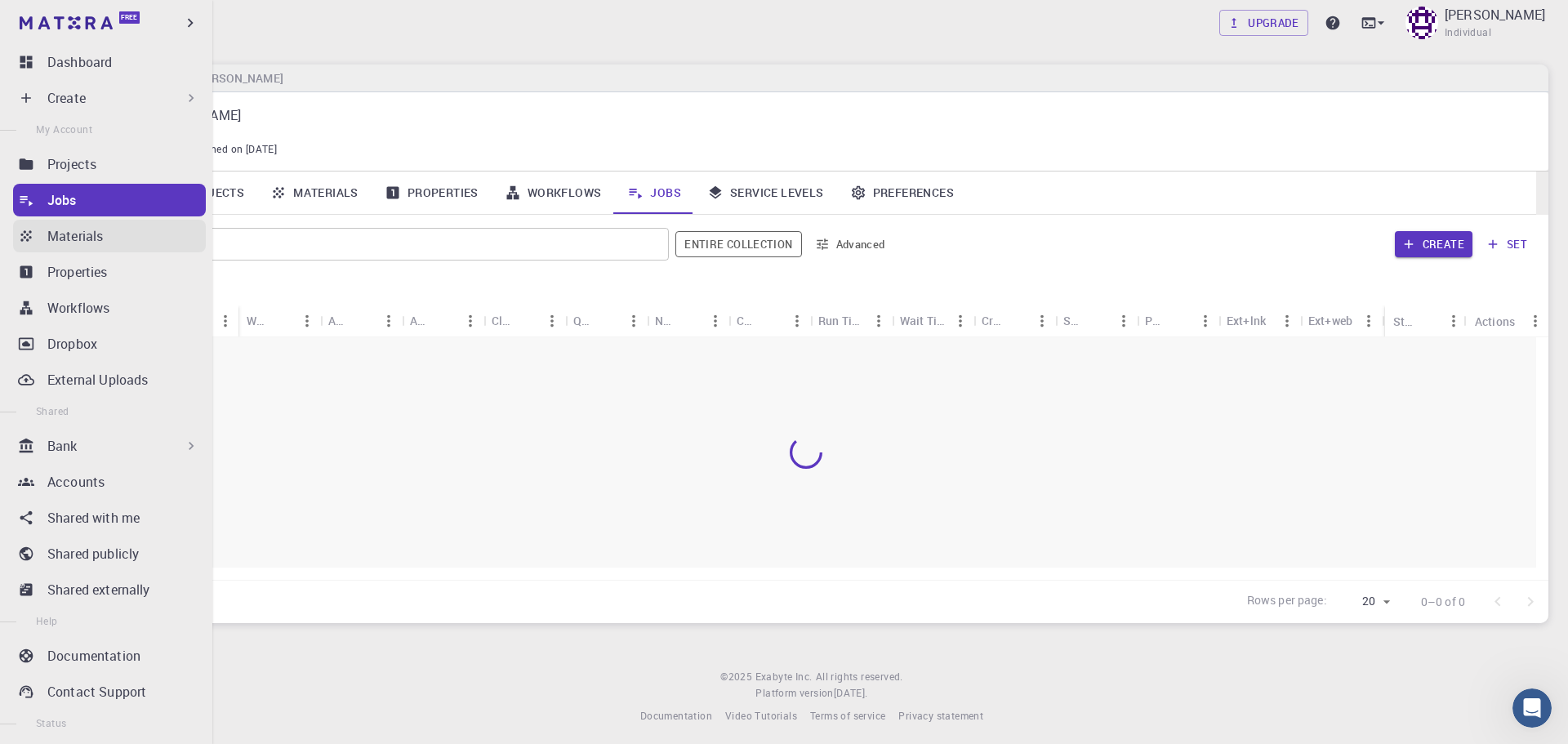
click at [94, 249] on link "Materials" at bounding box center [109, 236] width 193 height 33
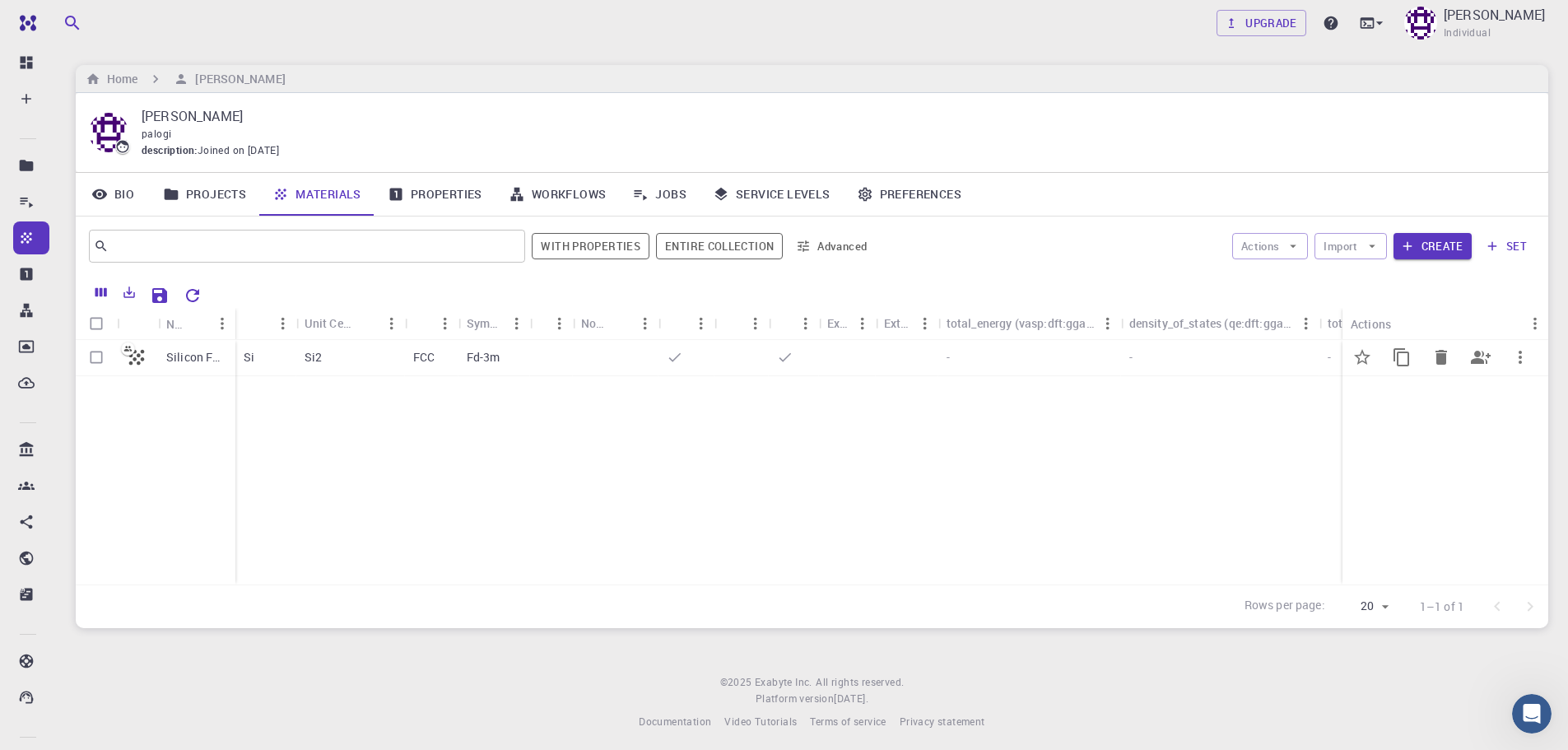
click at [478, 366] on div "Fd-3m" at bounding box center [494, 358] width 71 height 37
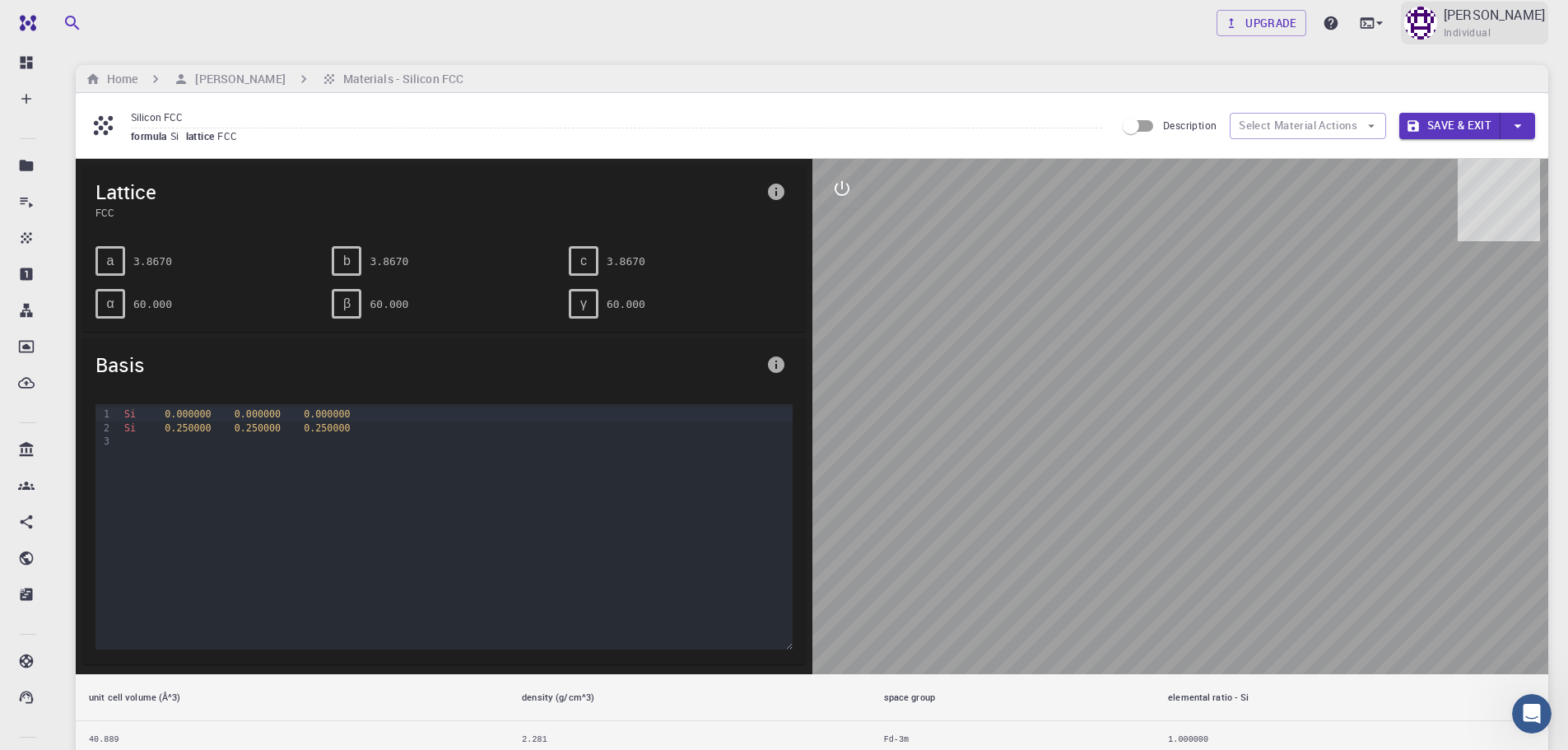
click at [1499, 5] on p "[PERSON_NAME]" at bounding box center [1494, 15] width 101 height 20
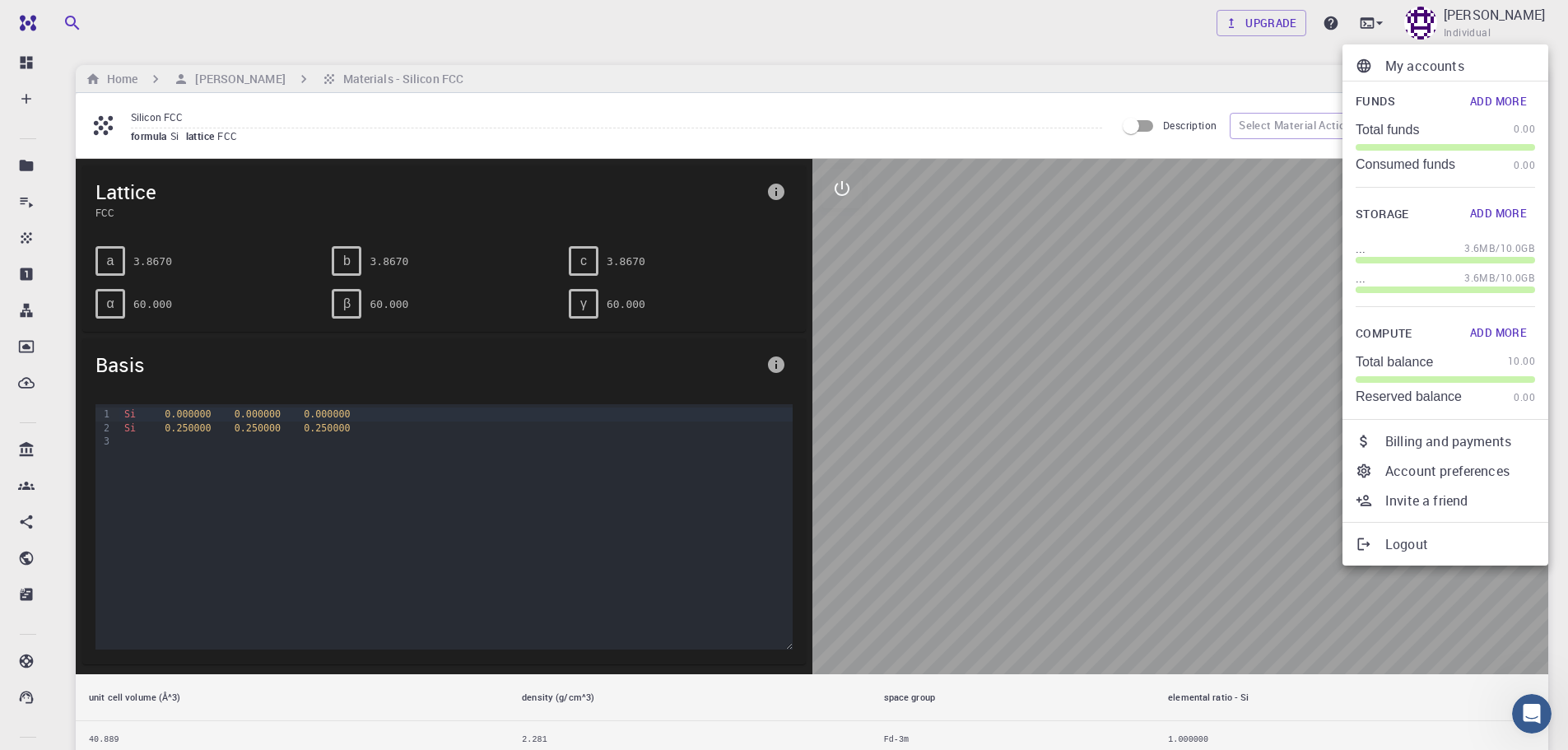
click at [1415, 541] on p "Logout" at bounding box center [1460, 544] width 150 height 20
